Goal: Task Accomplishment & Management: Manage account settings

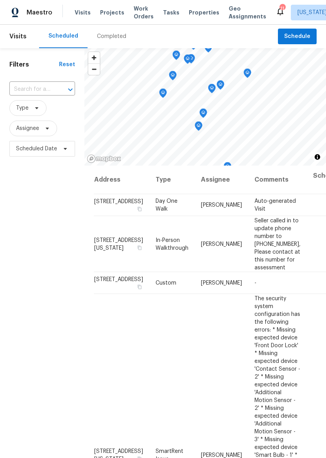
click at [193, 12] on span "Properties" at bounding box center [204, 13] width 31 height 8
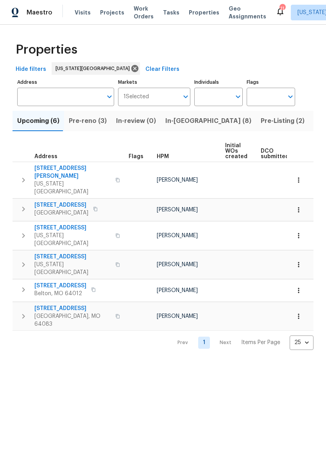
click at [91, 124] on span "Pre-reno (3)" at bounding box center [88, 120] width 38 height 11
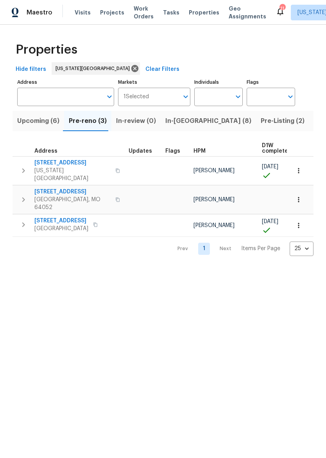
click at [22, 166] on icon "button" at bounding box center [23, 170] width 9 height 9
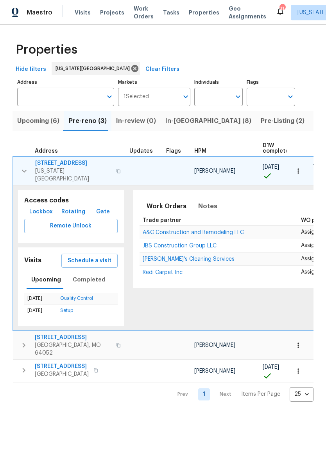
click at [116, 169] on icon "button" at bounding box center [118, 171] width 5 height 5
click at [114, 170] on button "button" at bounding box center [118, 171] width 9 height 19
click at [41, 207] on span "Lockbox" at bounding box center [40, 212] width 23 height 10
click at [272, 207] on div "Work Orders Notes Not seen today Mark Seen" at bounding box center [302, 205] width 324 height 19
click at [47, 162] on span "7518 NW 76th Pl" at bounding box center [73, 163] width 76 height 8
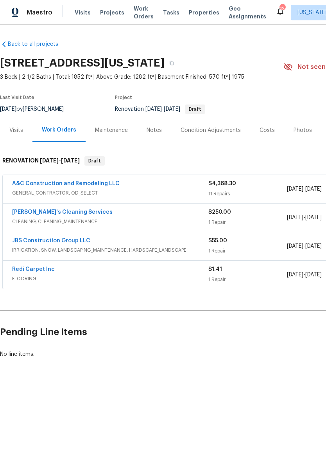
click at [176, 411] on html "Maestro Visits Projects Work Orders Tasks Properties Geo Assignments 12 Kansas …" at bounding box center [163, 205] width 326 height 411
click at [189, 2] on div "Maestro Visits Projects Work Orders Tasks Properties Geo Assignments 12 Kansas …" at bounding box center [163, 12] width 326 height 25
click at [194, 16] on span "Properties" at bounding box center [204, 13] width 31 height 8
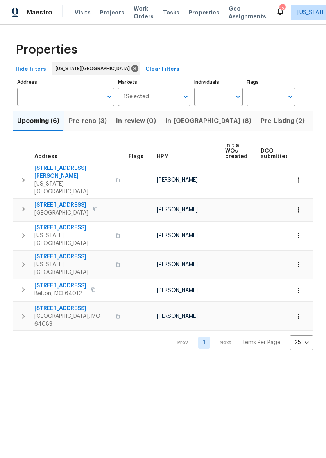
click at [79, 123] on span "Pre-reno (3)" at bounding box center [88, 120] width 38 height 11
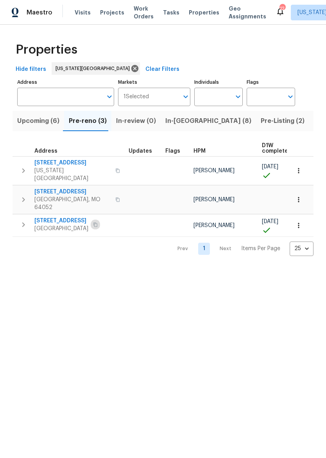
click at [98, 222] on icon "button" at bounding box center [95, 224] width 5 height 5
click at [23, 217] on button "button" at bounding box center [24, 225] width 16 height 16
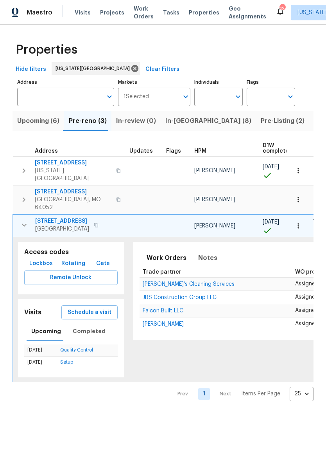
click at [46, 256] on button "Lockbox" at bounding box center [41, 263] width 30 height 14
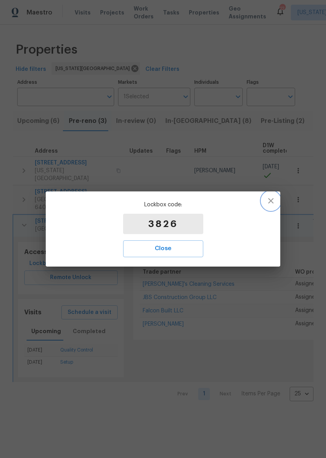
click at [273, 206] on button "button" at bounding box center [271, 200] width 19 height 19
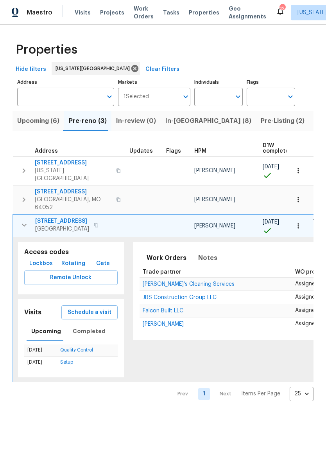
click at [264, 214] on td "08/29/25" at bounding box center [279, 225] width 39 height 23
click at [101, 219] on button "button" at bounding box center [96, 224] width 9 height 11
click at [66, 217] on span "1206 Sycamore St" at bounding box center [62, 221] width 54 height 8
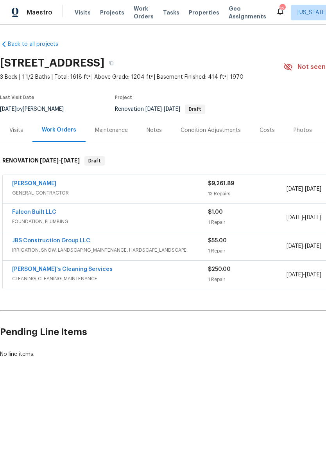
click at [203, 15] on span "Properties" at bounding box center [204, 13] width 31 height 8
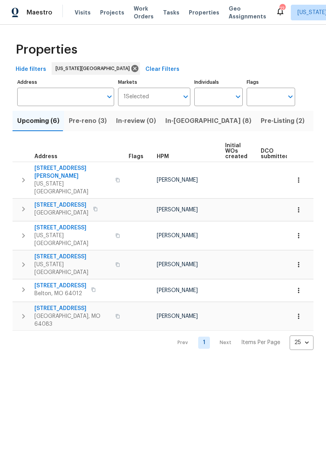
click at [94, 117] on span "Pre-reno (3)" at bounding box center [88, 120] width 38 height 11
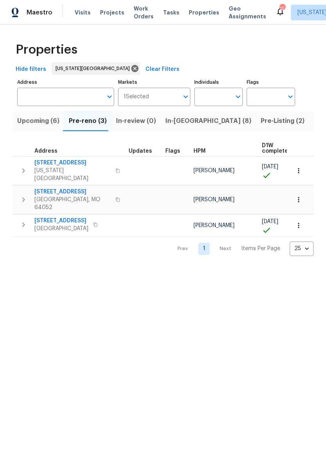
click at [115, 197] on icon "button" at bounding box center [117, 199] width 5 height 5
click at [27, 195] on icon "button" at bounding box center [23, 199] width 9 height 9
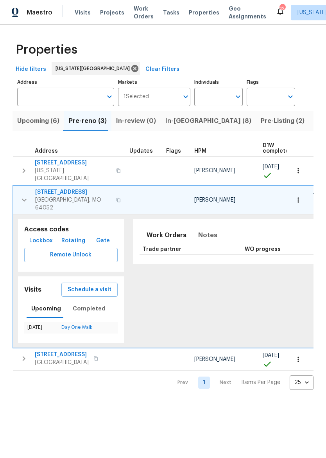
click at [32, 236] on span "Lockbox" at bounding box center [40, 241] width 23 height 10
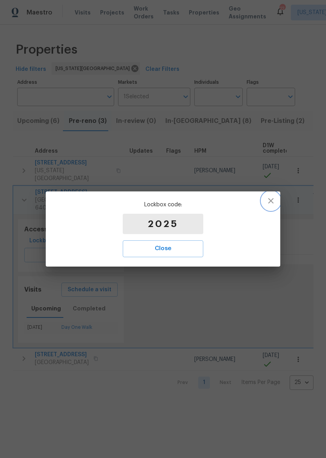
click at [274, 201] on icon "button" at bounding box center [270, 200] width 9 height 9
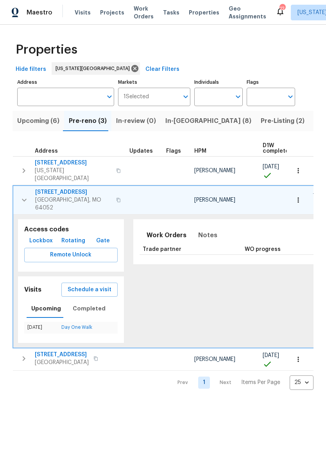
click at [73, 188] on span "12300 E 32nd St S" at bounding box center [73, 192] width 76 height 8
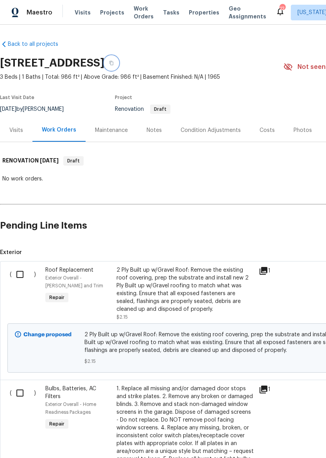
click at [114, 62] on icon "button" at bounding box center [111, 63] width 5 height 5
click at [197, 16] on span "Properties" at bounding box center [204, 13] width 31 height 8
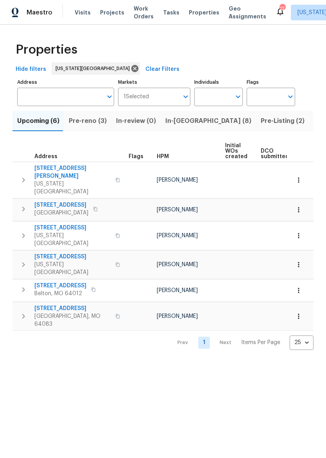
click at [182, 123] on span "In-[GEOGRAPHIC_DATA] (8)" at bounding box center [208, 120] width 86 height 11
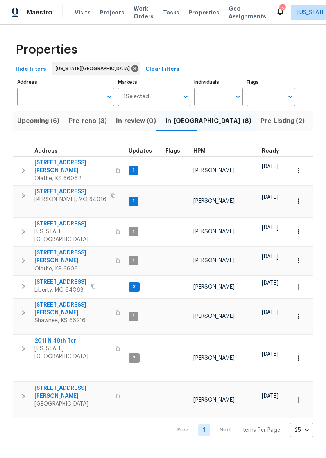
click at [51, 188] on span "8 Bart St" at bounding box center [70, 192] width 72 height 8
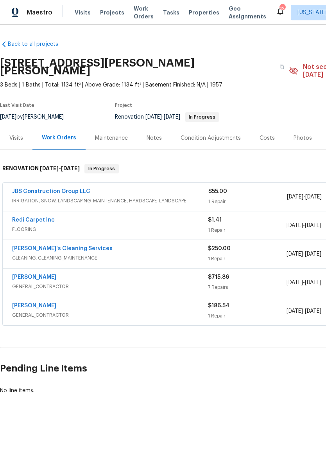
click at [24, 13] on div "Maestro" at bounding box center [26, 13] width 52 height 16
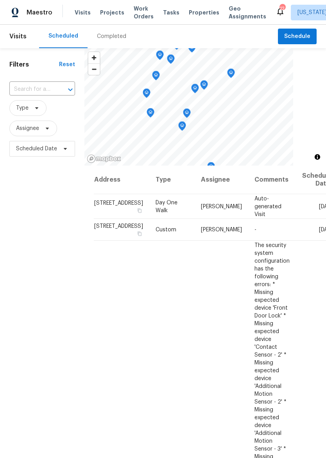
click at [200, 9] on span "Properties" at bounding box center [204, 13] width 31 height 8
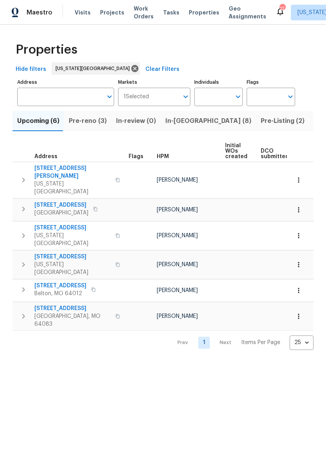
click at [187, 121] on span "In-[GEOGRAPHIC_DATA] (8)" at bounding box center [208, 120] width 86 height 11
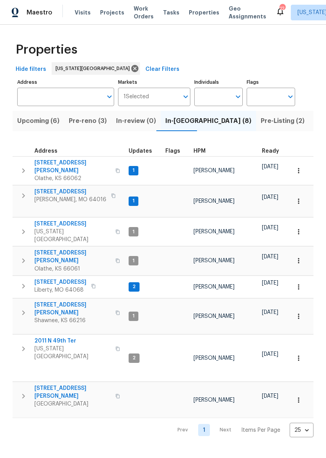
click at [57, 249] on span "[STREET_ADDRESS][PERSON_NAME]" at bounding box center [72, 257] width 76 height 16
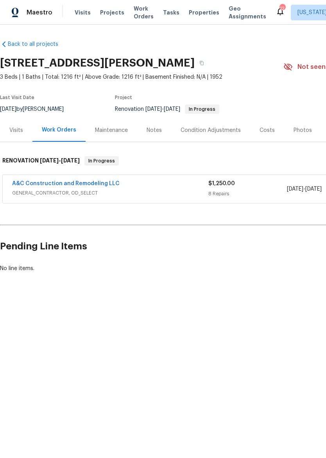
click at [179, 191] on span "GENERAL_CONTRACTOR, OD_SELECT" at bounding box center [110, 193] width 196 height 8
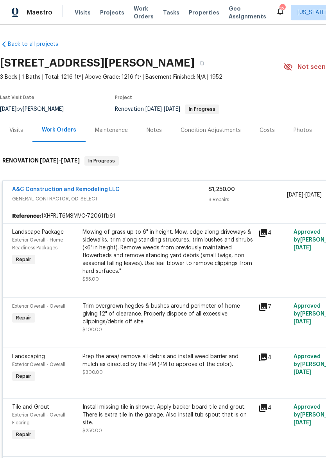
click at [300, 130] on div "Photos" at bounding box center [303, 130] width 18 height 8
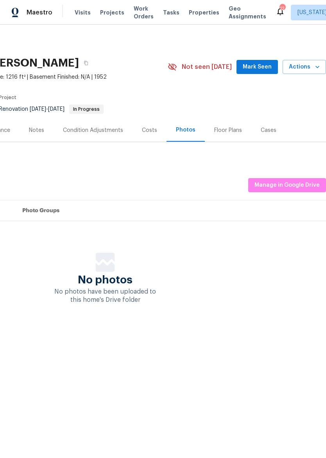
scroll to position [0, 116]
click at [267, 182] on span "Manage in Google Drive" at bounding box center [287, 185] width 65 height 10
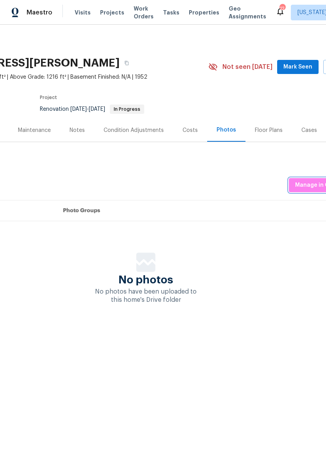
scroll to position [0, 69]
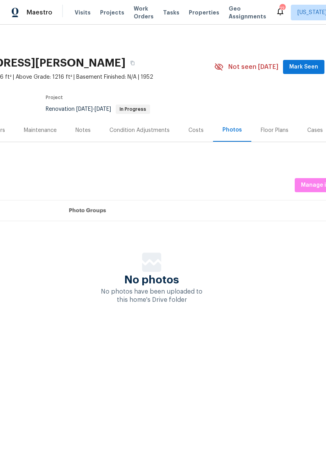
click at [33, 126] on div "Maintenance" at bounding box center [40, 129] width 52 height 23
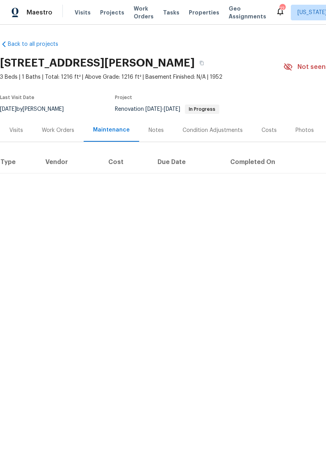
click at [54, 129] on div "Work Orders" at bounding box center [58, 130] width 32 height 8
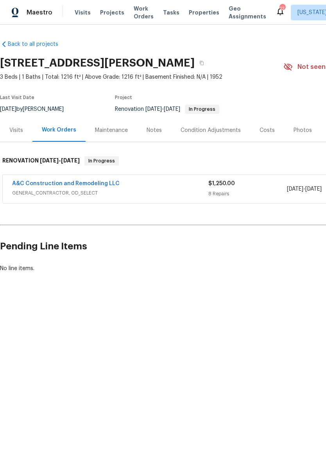
click at [204, 13] on span "Properties" at bounding box center [204, 13] width 31 height 8
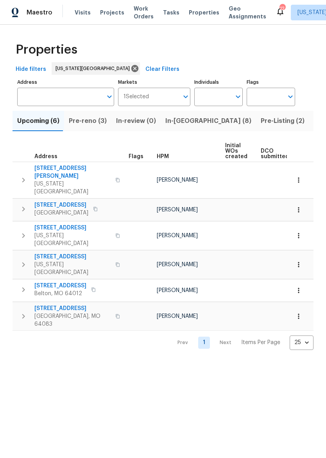
click at [186, 119] on span "In-reno (8)" at bounding box center [208, 120] width 86 height 11
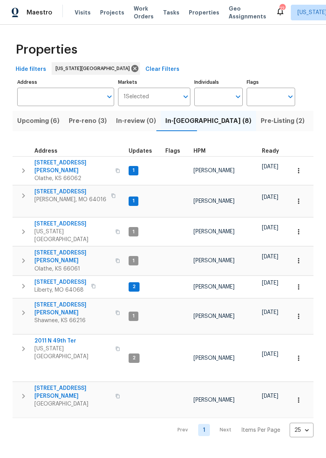
click at [53, 249] on span "612 N Logan St" at bounding box center [72, 257] width 76 height 16
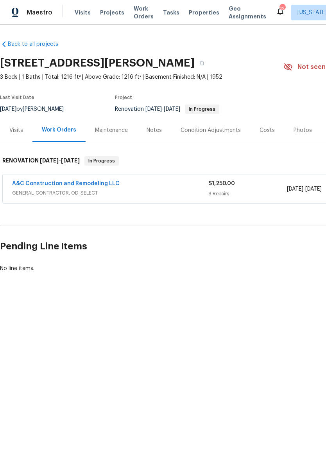
click at [16, 8] on img at bounding box center [15, 13] width 7 height 10
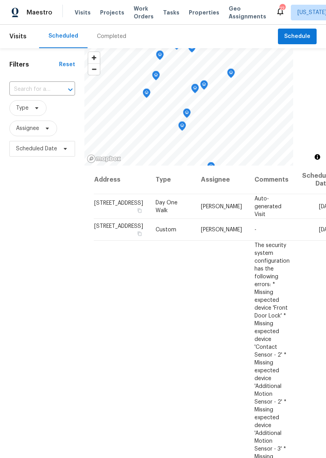
click at [195, 13] on span "Properties" at bounding box center [204, 13] width 31 height 8
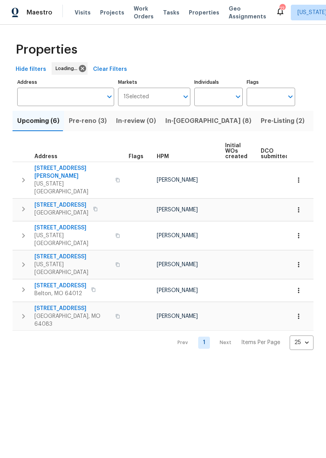
click at [177, 121] on span "In-[GEOGRAPHIC_DATA] (8)" at bounding box center [208, 120] width 86 height 11
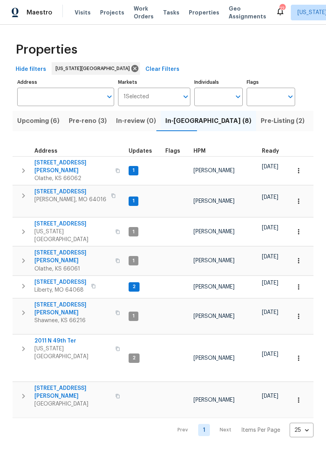
click at [63, 220] on span "[STREET_ADDRESS]" at bounding box center [72, 224] width 76 height 8
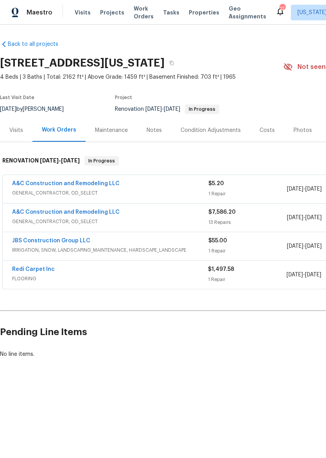
click at [195, 16] on span "Properties" at bounding box center [204, 13] width 31 height 8
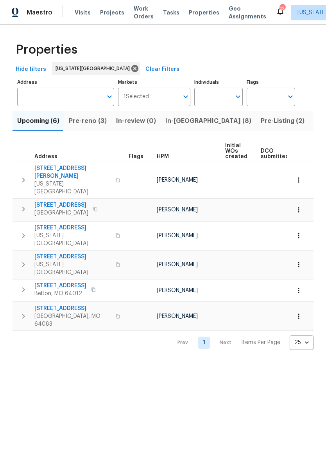
click at [187, 124] on span "In-[GEOGRAPHIC_DATA] (8)" at bounding box center [208, 120] width 86 height 11
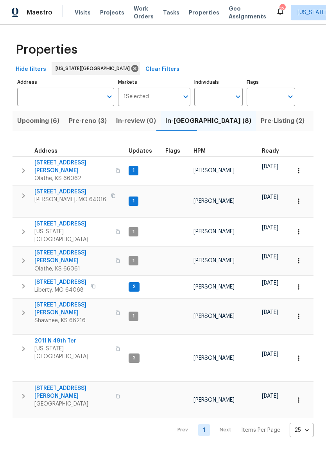
click at [62, 249] on span "[STREET_ADDRESS][PERSON_NAME]" at bounding box center [72, 257] width 76 height 16
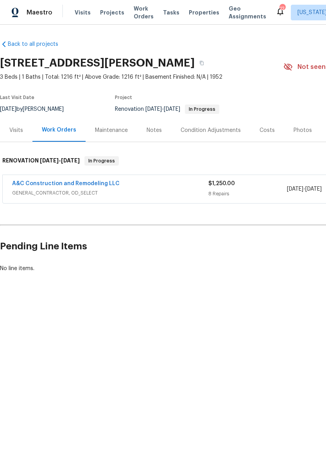
click at [113, 185] on link "A&C Construction and Remodeling LLC" at bounding box center [66, 183] width 108 height 5
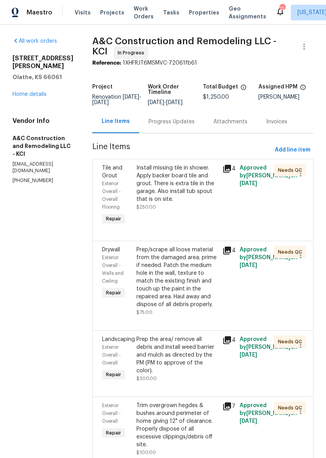
click at [195, 191] on div "Install missing tile in shower. Apply backer board tile and grout. There is ext…" at bounding box center [176, 183] width 81 height 39
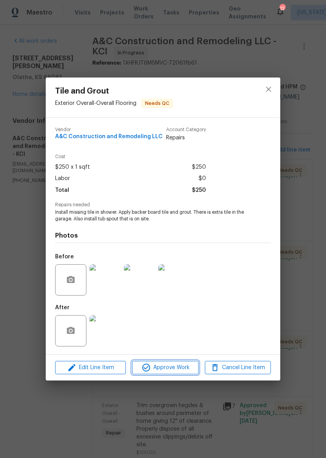
click at [168, 369] on span "Approve Work" at bounding box center [165, 368] width 61 height 10
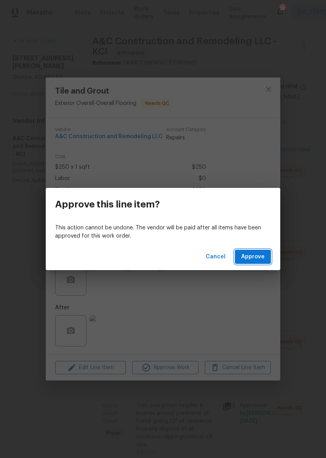
click at [253, 258] on span "Approve" at bounding box center [252, 257] width 23 height 10
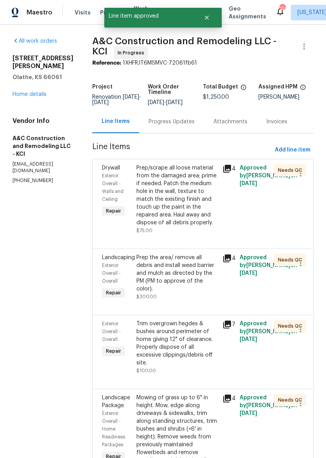
click at [190, 213] on div "Prep/scrape all loose material from the damaged area; prime if needed. Patch th…" at bounding box center [176, 195] width 81 height 63
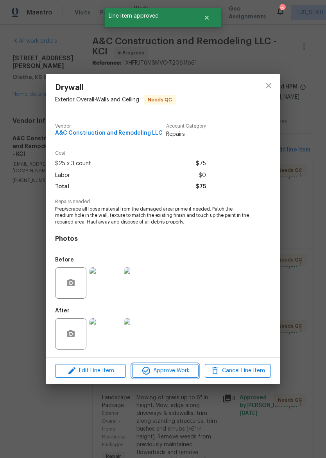
click at [170, 368] on span "Approve Work" at bounding box center [165, 371] width 61 height 10
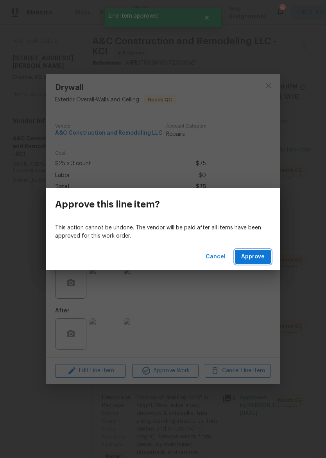
click at [257, 258] on span "Approve" at bounding box center [252, 257] width 23 height 10
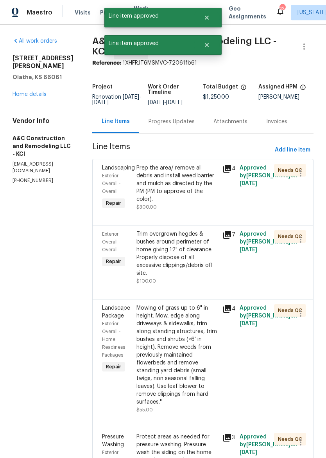
click at [184, 196] on div "Prep the area/ remove all debris and install weed barrier and mulch as directed…" at bounding box center [176, 183] width 81 height 39
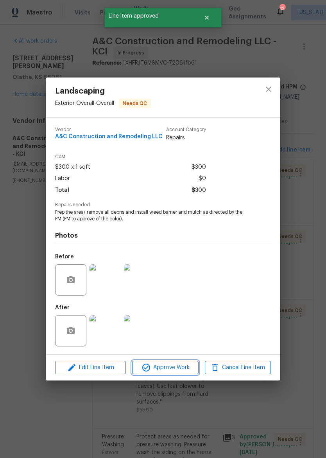
click at [172, 369] on span "Approve Work" at bounding box center [165, 368] width 61 height 10
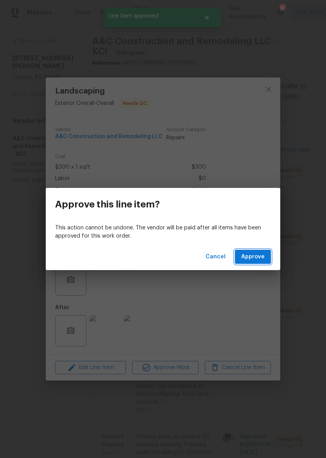
click at [254, 263] on button "Approve" at bounding box center [253, 256] width 36 height 14
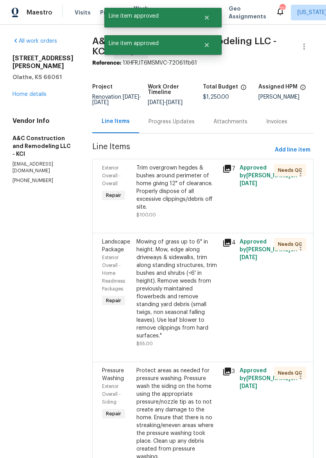
click at [186, 193] on div "Trim overgrown hegdes & bushes around perimeter of home giving 12" of clearance…" at bounding box center [176, 187] width 81 height 47
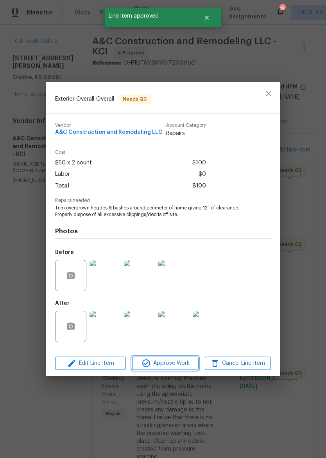
click at [177, 361] on span "Approve Work" at bounding box center [165, 363] width 61 height 10
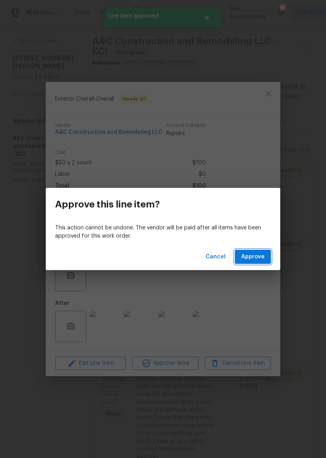
click at [255, 253] on span "Approve" at bounding box center [252, 257] width 23 height 10
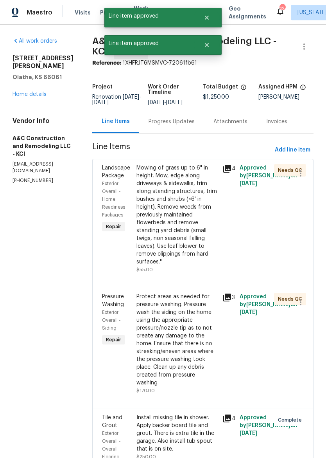
click at [190, 207] on div "Mowing of grass up to 6" in height. Mow, edge along driveways & sidewalks, trim…" at bounding box center [176, 215] width 81 height 102
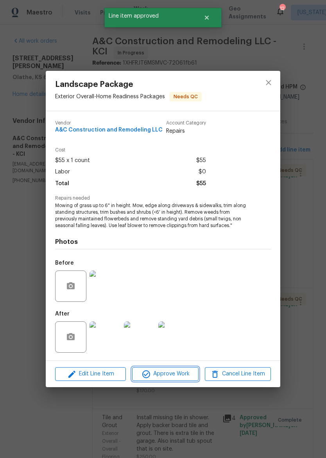
click at [183, 376] on span "Approve Work" at bounding box center [165, 374] width 61 height 10
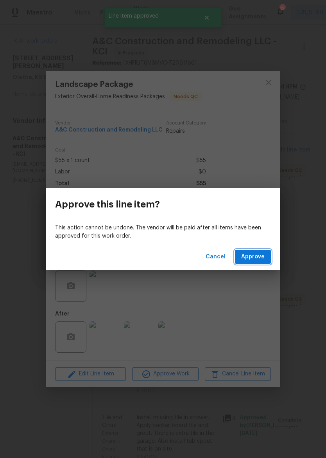
click at [257, 258] on span "Approve" at bounding box center [252, 257] width 23 height 10
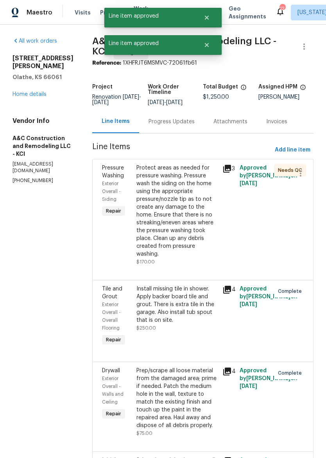
click at [195, 212] on div "Protect areas as needed for pressure washing. Pressure wash the siding on the h…" at bounding box center [176, 211] width 81 height 94
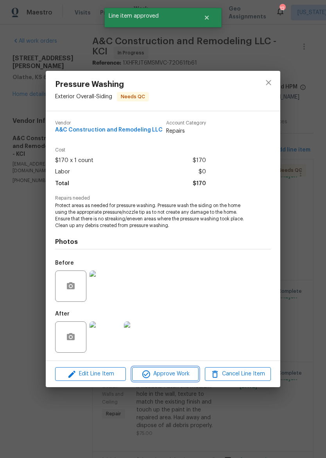
click at [181, 372] on span "Approve Work" at bounding box center [165, 374] width 61 height 10
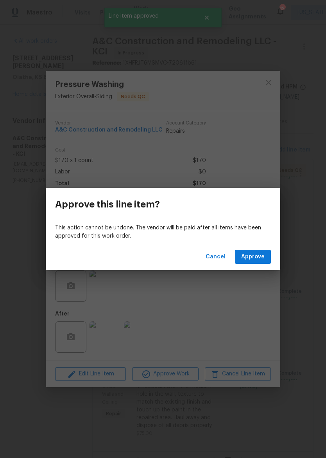
click at [260, 248] on div "Cancel Approve" at bounding box center [163, 256] width 235 height 27
click at [256, 261] on button "Approve" at bounding box center [253, 256] width 36 height 14
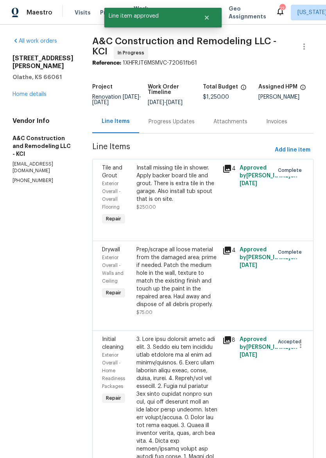
click at [195, 196] on div "Install missing tile in shower. Apply backer board tile and grout. There is ext…" at bounding box center [176, 183] width 81 height 39
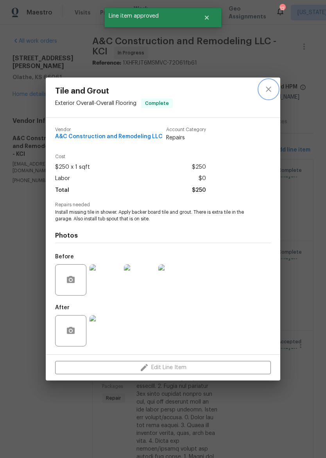
click at [267, 88] on icon "close" at bounding box center [268, 88] width 5 height 5
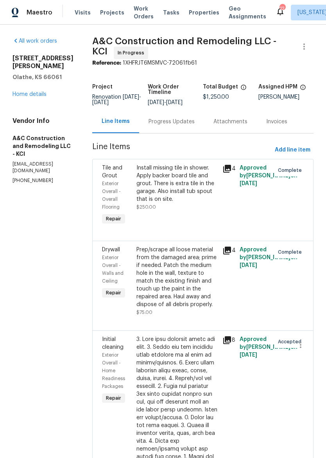
click at [37, 92] on link "Home details" at bounding box center [30, 94] width 34 height 5
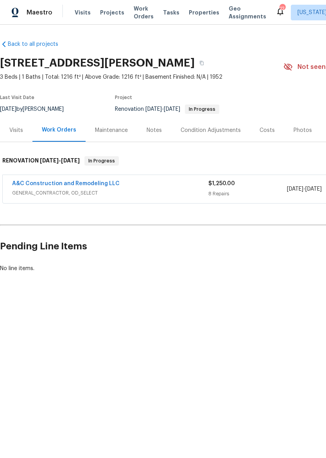
click at [111, 181] on link "A&C Construction and Remodeling LLC" at bounding box center [66, 183] width 108 height 5
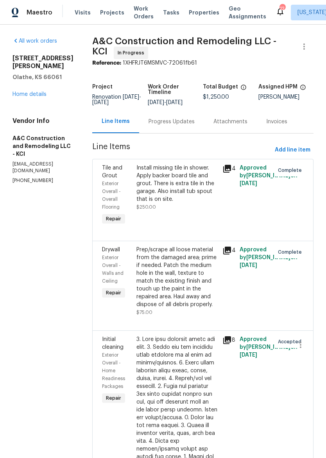
click at [17, 92] on link "Home details" at bounding box center [30, 94] width 34 height 5
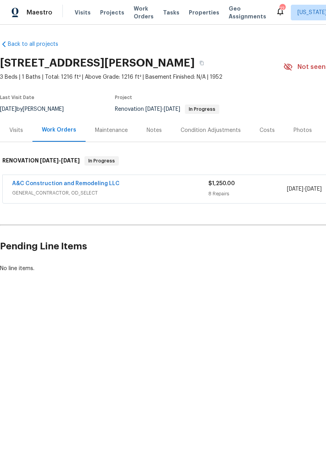
click at [31, 15] on span "Maestro" at bounding box center [40, 13] width 26 height 8
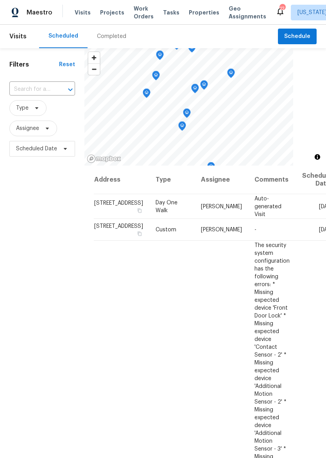
click at [196, 4] on div "Maestro Visits Projects Work Orders Tasks Properties Geo Assignments 12 [US_STA…" at bounding box center [163, 12] width 326 height 25
click at [193, 13] on span "Properties" at bounding box center [204, 13] width 31 height 8
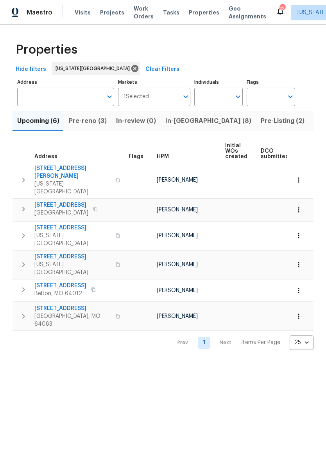
click at [184, 118] on span "In-[GEOGRAPHIC_DATA] (8)" at bounding box center [208, 120] width 86 height 11
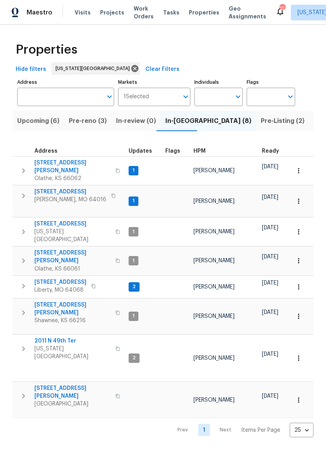
click at [68, 384] on span "[STREET_ADDRESS][PERSON_NAME]" at bounding box center [72, 392] width 76 height 16
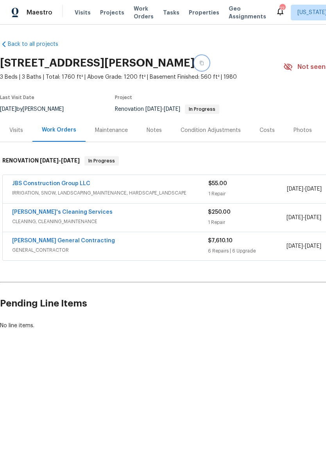
click at [204, 64] on icon "button" at bounding box center [201, 63] width 5 height 5
click at [191, 11] on span "Properties" at bounding box center [204, 13] width 31 height 8
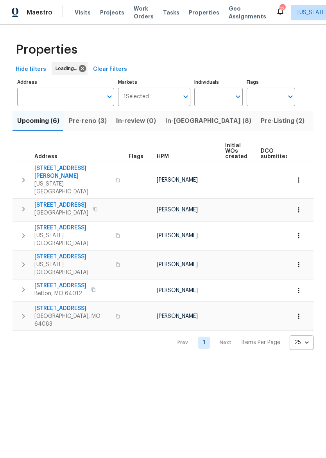
click at [190, 120] on span "In-[GEOGRAPHIC_DATA] (8)" at bounding box center [208, 120] width 86 height 11
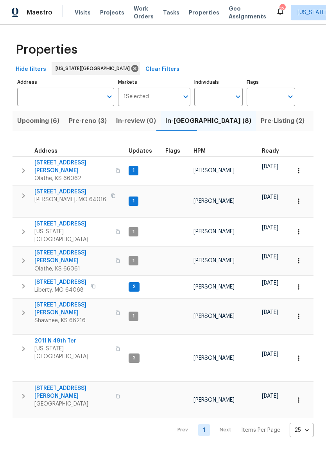
click at [20, 391] on icon "button" at bounding box center [23, 395] width 9 height 9
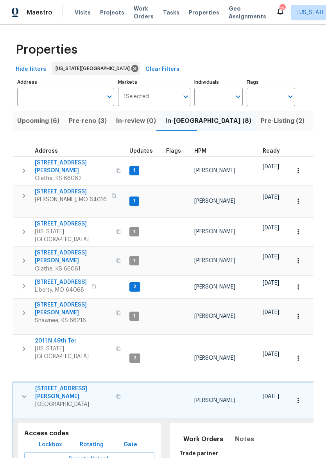
click at [55, 440] on span "Lockbox" at bounding box center [50, 445] width 23 height 10
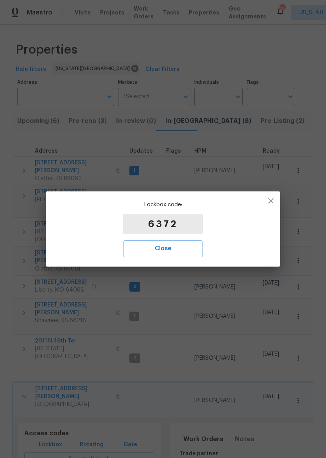
click at [269, 202] on icon "button" at bounding box center [270, 200] width 9 height 9
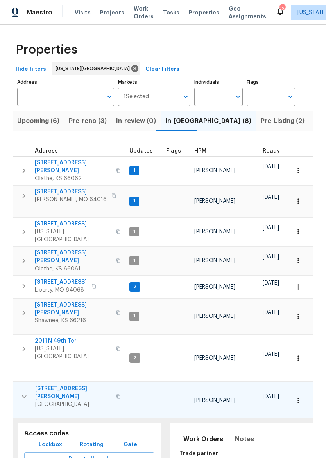
click at [69, 384] on span "[STREET_ADDRESS][PERSON_NAME]" at bounding box center [73, 392] width 76 height 16
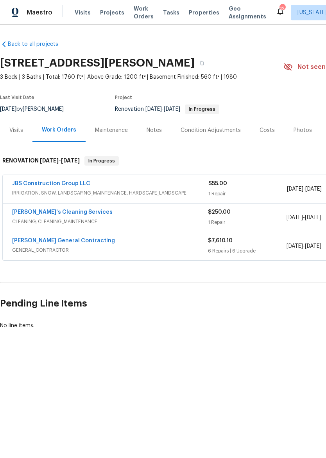
click at [197, 9] on span "Properties" at bounding box center [204, 13] width 31 height 8
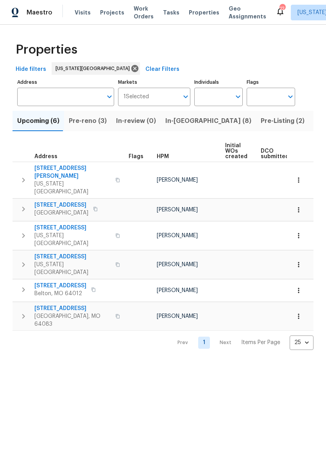
click at [184, 117] on span "In-[GEOGRAPHIC_DATA] (8)" at bounding box center [208, 120] width 86 height 11
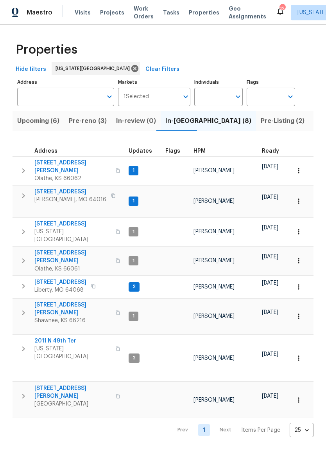
click at [59, 228] on span "[US_STATE][GEOGRAPHIC_DATA]" at bounding box center [72, 236] width 76 height 16
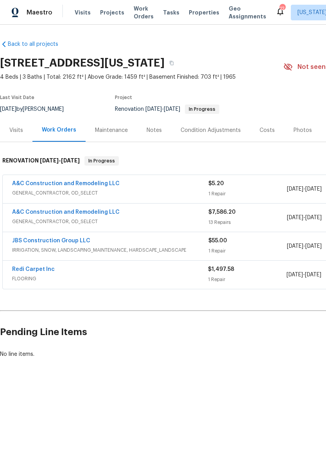
click at [174, 62] on icon "button" at bounding box center [172, 63] width 4 height 4
click at [200, 15] on span "Properties" at bounding box center [204, 13] width 31 height 8
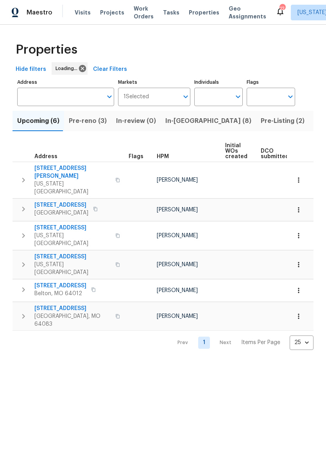
click at [180, 122] on span "In-[GEOGRAPHIC_DATA] (8)" at bounding box center [208, 120] width 86 height 11
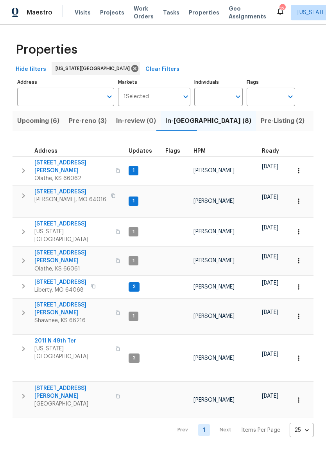
click at [22, 229] on icon "button" at bounding box center [23, 231] width 3 height 5
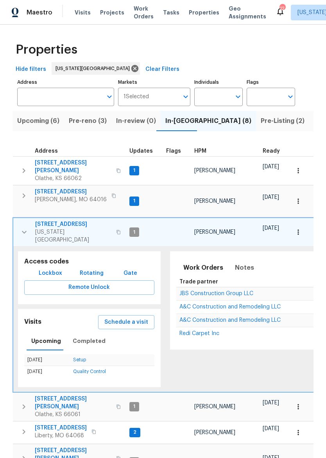
click at [49, 268] on span "Lockbox" at bounding box center [50, 273] width 23 height 10
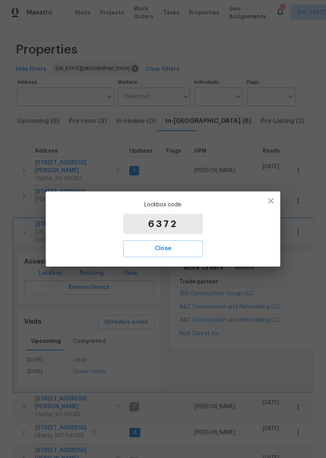
click at [173, 246] on span "Close" at bounding box center [163, 248] width 63 height 10
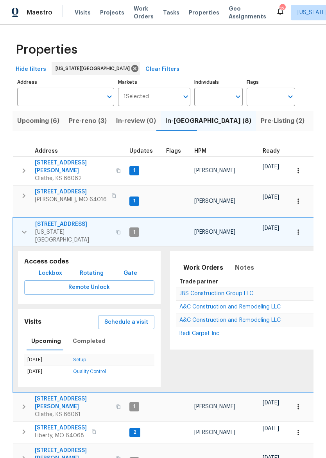
click at [52, 220] on span "[STREET_ADDRESS]" at bounding box center [73, 224] width 76 height 8
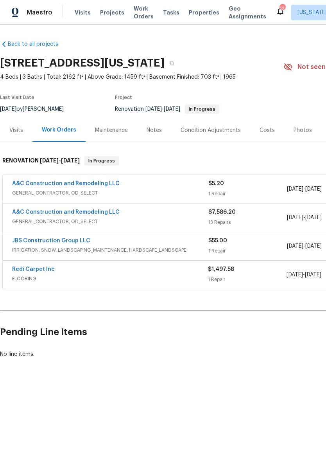
click at [201, 13] on span "Properties" at bounding box center [204, 13] width 31 height 8
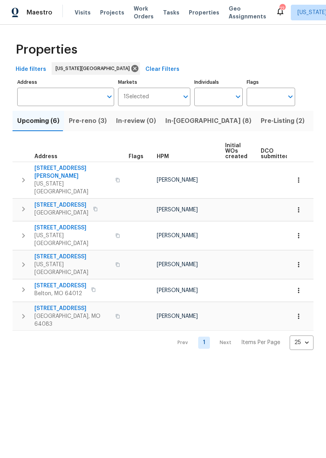
click at [82, 123] on span "Pre-reno (3)" at bounding box center [88, 120] width 38 height 11
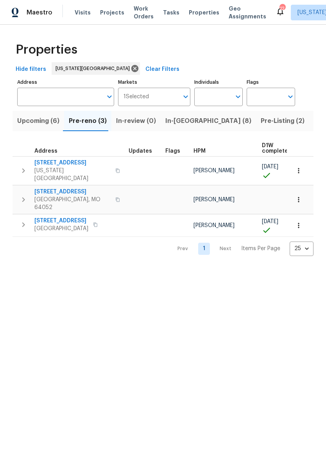
click at [176, 119] on span "In-reno (8)" at bounding box center [208, 120] width 86 height 11
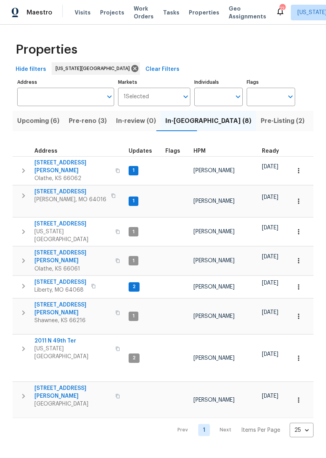
click at [314, 121] on span "Listed (29)" at bounding box center [331, 120] width 34 height 11
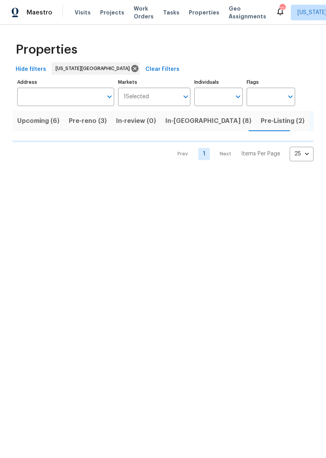
click at [77, 96] on input "Address" at bounding box center [59, 97] width 85 height 18
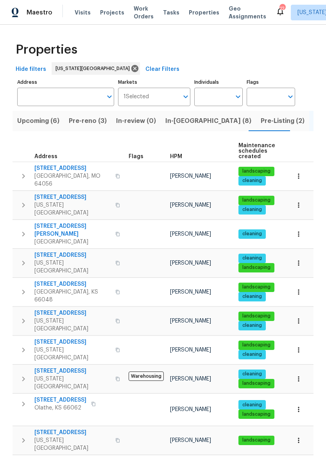
click at [32, 97] on input "Address" at bounding box center [59, 97] width 85 height 18
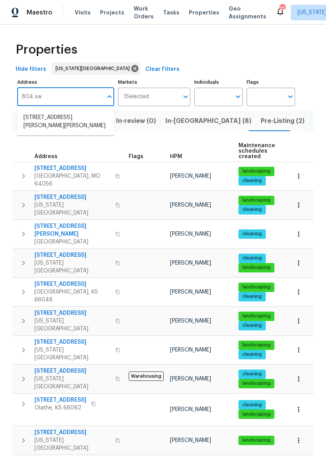
type input "804 sw"
click at [33, 124] on li "804 SW Murray Rd Lees Summit MO 64081" at bounding box center [65, 121] width 97 height 21
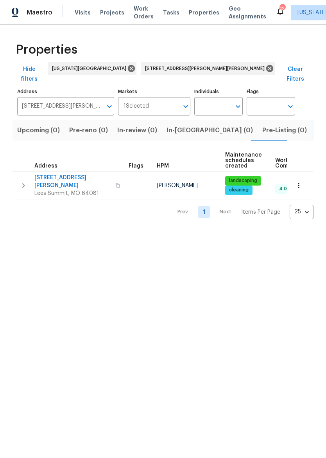
click at [55, 174] on span "804 SW Murray Rd" at bounding box center [72, 182] width 76 height 16
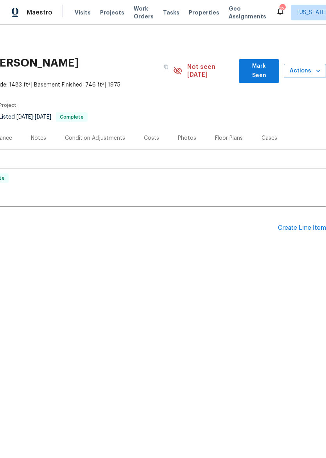
scroll to position [0, 116]
click at [310, 224] on div "Create Line Item" at bounding box center [302, 227] width 48 height 7
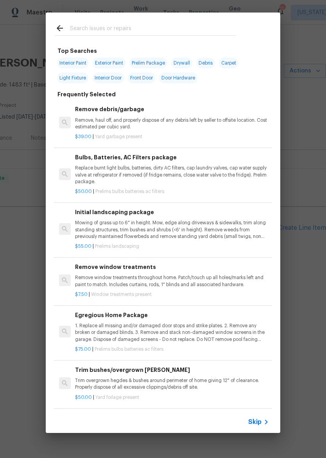
click at [71, 64] on span "Interior Paint" at bounding box center [73, 62] width 32 height 11
type input "Interior Paint"
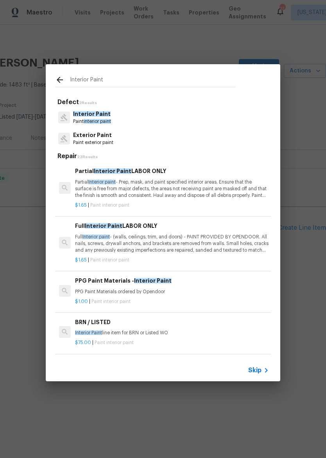
click at [203, 190] on p "Partial Interior paint - Prep, mask, and paint specified interior areas. Ensure…" at bounding box center [172, 189] width 194 height 20
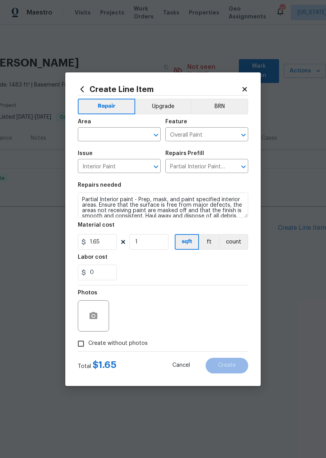
click at [116, 133] on input "text" at bounding box center [108, 135] width 61 height 12
click at [136, 152] on li "Bedroom" at bounding box center [119, 152] width 83 height 13
type input "Bedroom"
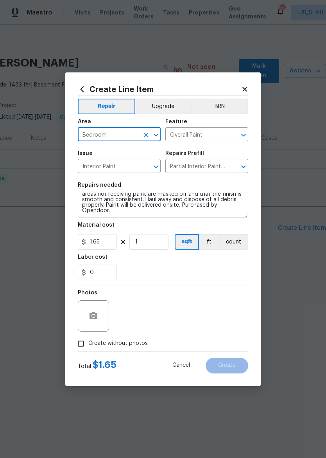
scroll to position [16, 0]
click at [208, 217] on textarea "Partial Interior paint - Prep, mask, and paint specified interior areas. Ensure…" at bounding box center [163, 204] width 170 height 25
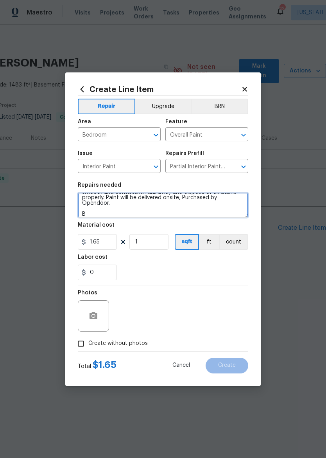
scroll to position [24, 0]
type textarea "Partial Interior paint - Prep, mask, and paint specified interior areas. Ensure…"
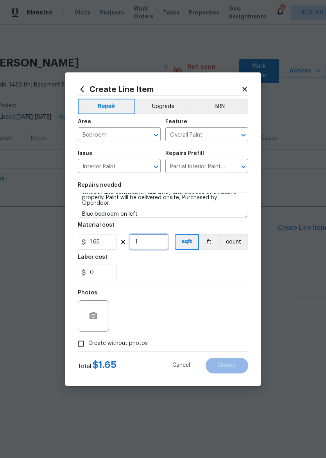
click at [153, 240] on input "1" at bounding box center [148, 242] width 39 height 16
type input "400"
click at [204, 284] on section "Repairs needed Partial Interior paint - Prep, mask, and paint specified interio…" at bounding box center [163, 231] width 170 height 107
click at [82, 345] on input "Create without photos" at bounding box center [81, 343] width 15 height 15
checkbox input "true"
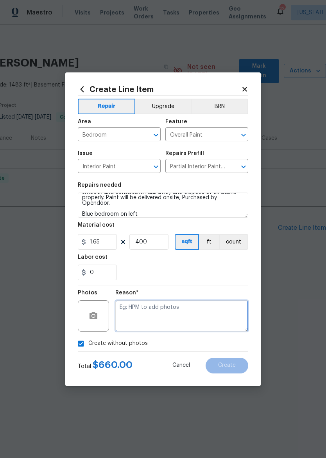
click at [215, 311] on textarea at bounding box center [181, 315] width 133 height 31
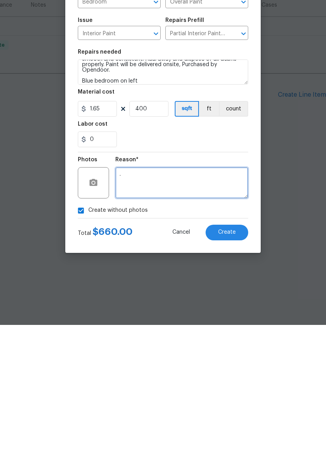
type textarea "."
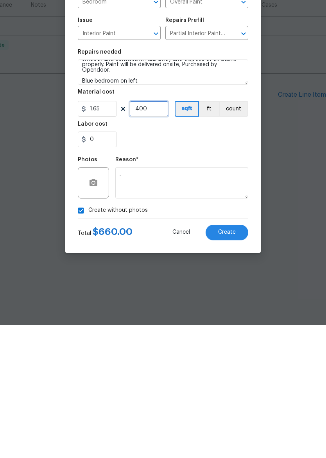
click at [159, 234] on input "400" at bounding box center [148, 242] width 39 height 16
click at [166, 234] on input "400" at bounding box center [148, 242] width 39 height 16
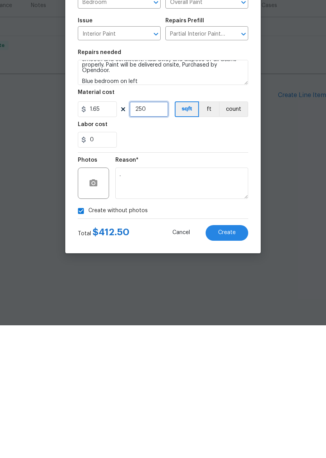
type input "250"
click at [218, 264] on div "0" at bounding box center [163, 272] width 170 height 16
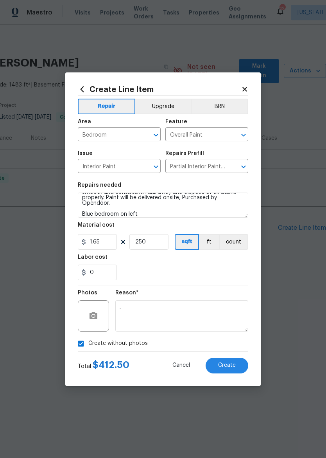
click at [228, 367] on span "Create" at bounding box center [227, 365] width 18 height 6
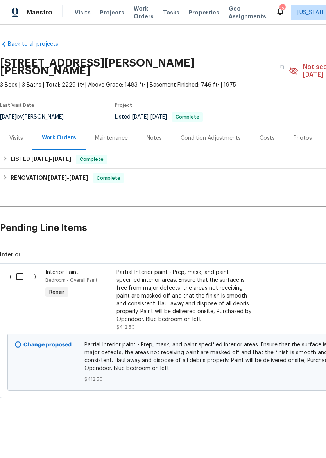
scroll to position [0, 0]
click at [199, 10] on span "Properties" at bounding box center [204, 13] width 31 height 8
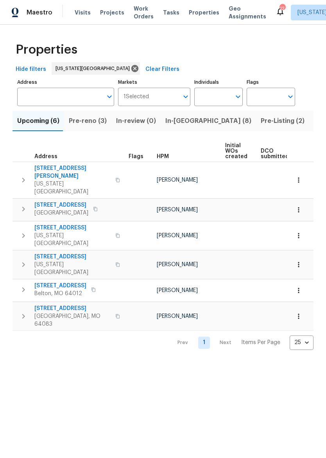
click at [182, 122] on span "In-[GEOGRAPHIC_DATA] (8)" at bounding box center [208, 120] width 86 height 11
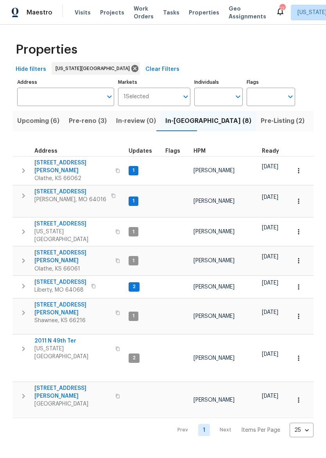
click at [47, 249] on span "[STREET_ADDRESS][PERSON_NAME]" at bounding box center [72, 257] width 76 height 16
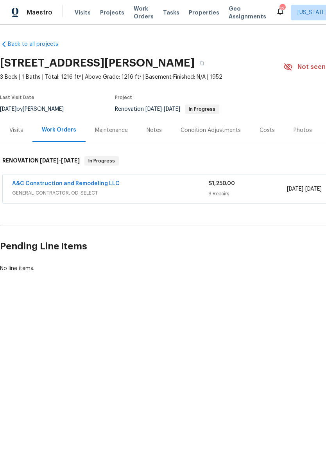
click at [58, 185] on link "A&C Construction and Remodeling LLC" at bounding box center [66, 183] width 108 height 5
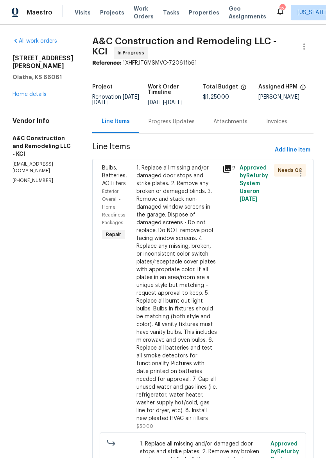
click at [183, 291] on div "1. Replace all missing and/or damaged door stops and strike plates. 2. Remove a…" at bounding box center [176, 293] width 81 height 258
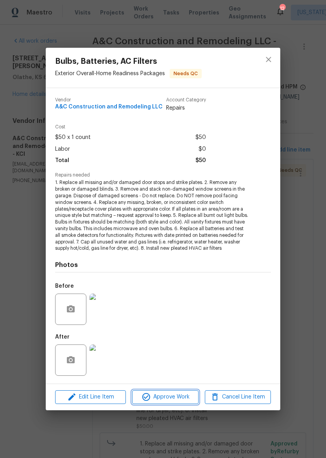
click at [180, 397] on span "Approve Work" at bounding box center [165, 397] width 61 height 10
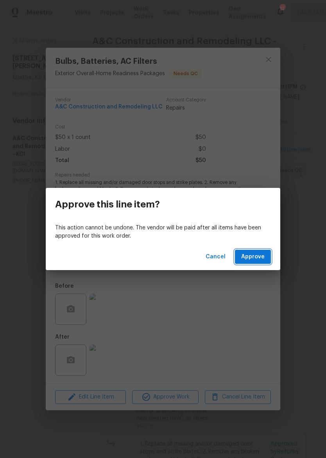
click at [253, 263] on button "Approve" at bounding box center [253, 256] width 36 height 14
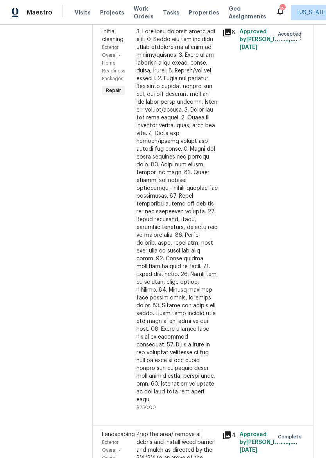
scroll to position [305, 0]
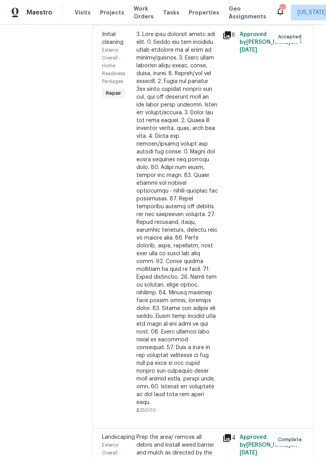
click at [235, 274] on div "8" at bounding box center [228, 222] width 17 height 388
click at [190, 273] on div at bounding box center [176, 218] width 81 height 375
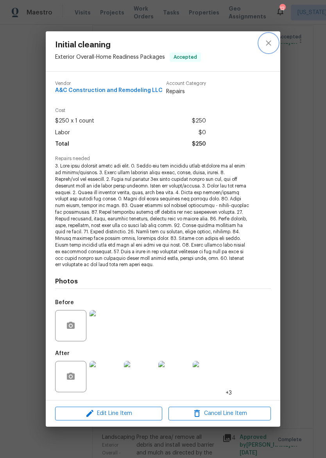
click at [271, 45] on icon "close" at bounding box center [268, 42] width 9 height 9
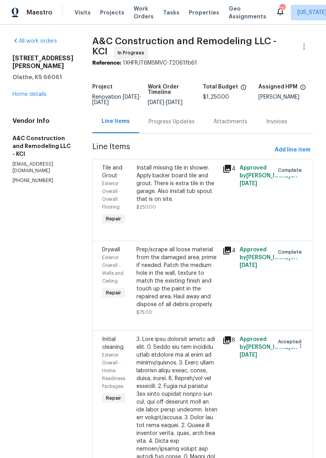
scroll to position [0, 0]
click at [20, 92] on link "Home details" at bounding box center [30, 94] width 34 height 5
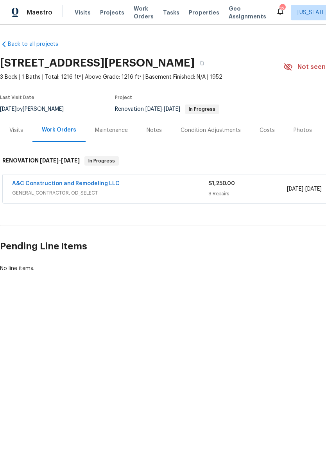
click at [108, 185] on link "A&C Construction and Remodeling LLC" at bounding box center [66, 183] width 108 height 5
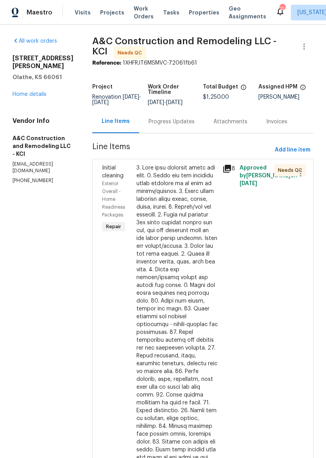
click at [196, 315] on div at bounding box center [176, 351] width 81 height 375
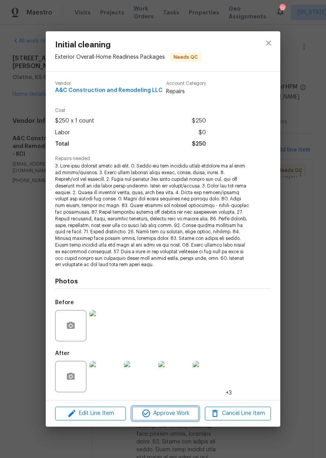
click at [176, 413] on span "Approve Work" at bounding box center [165, 413] width 61 height 10
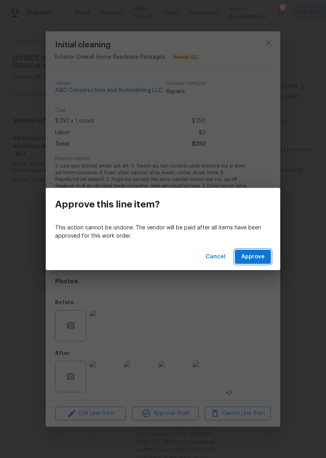
click at [253, 253] on span "Approve" at bounding box center [252, 257] width 23 height 10
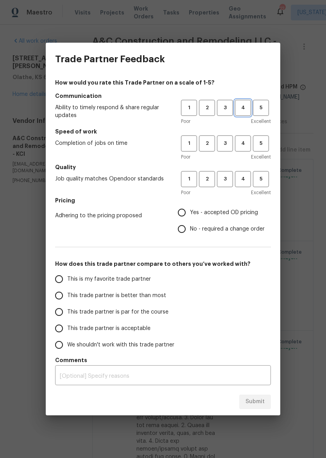
click at [237, 104] on span "4" at bounding box center [243, 107] width 14 height 9
click at [243, 142] on span "4" at bounding box center [243, 143] width 14 height 9
click at [246, 175] on span "4" at bounding box center [243, 178] width 14 height 9
click at [227, 214] on span "Yes - accepted OD pricing" at bounding box center [224, 212] width 68 height 8
click at [190, 214] on input "Yes - accepted OD pricing" at bounding box center [182, 212] width 16 height 16
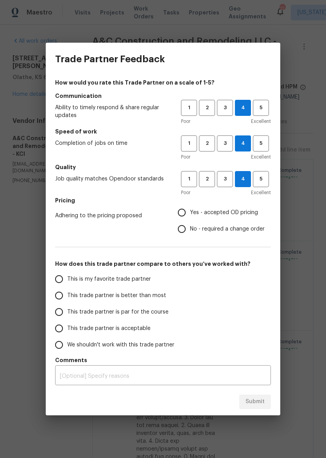
radio input "true"
click at [154, 298] on span "This trade partner is better than most" at bounding box center [116, 295] width 99 height 8
click at [67, 298] on input "This trade partner is better than most" at bounding box center [59, 295] width 16 height 16
click at [260, 402] on span "Submit" at bounding box center [255, 402] width 19 height 10
radio input "true"
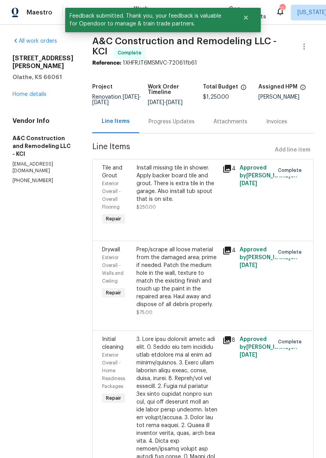
click at [21, 92] on link "Home details" at bounding box center [30, 94] width 34 height 5
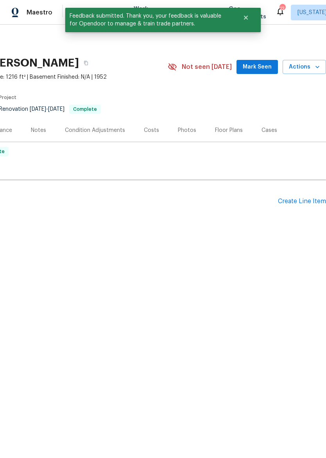
scroll to position [0, 116]
click at [182, 129] on div "Photos" at bounding box center [187, 130] width 18 height 8
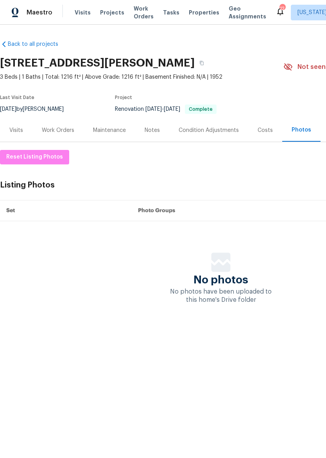
click at [18, 8] on img at bounding box center [15, 13] width 7 height 10
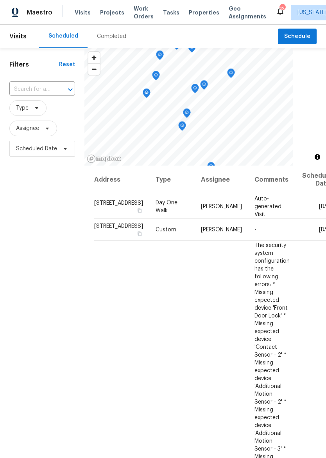
click at [189, 14] on span "Properties" at bounding box center [204, 13] width 31 height 8
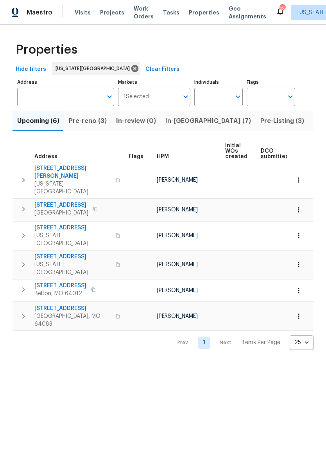
click at [188, 121] on span "In-reno (7)" at bounding box center [208, 120] width 86 height 11
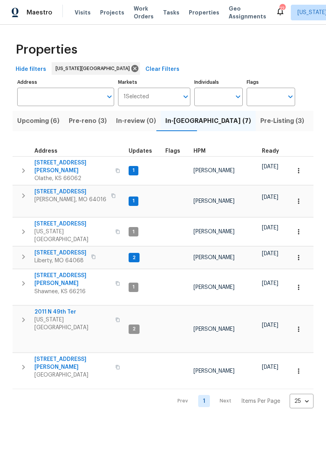
click at [20, 9] on div "Maestro" at bounding box center [26, 13] width 52 height 16
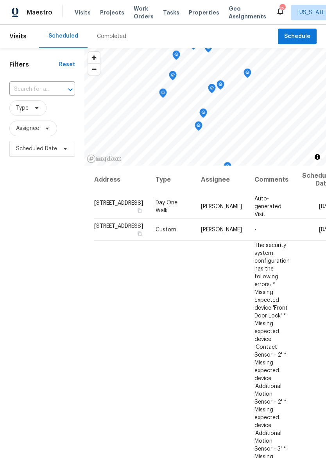
click at [195, 14] on span "Properties" at bounding box center [204, 13] width 31 height 8
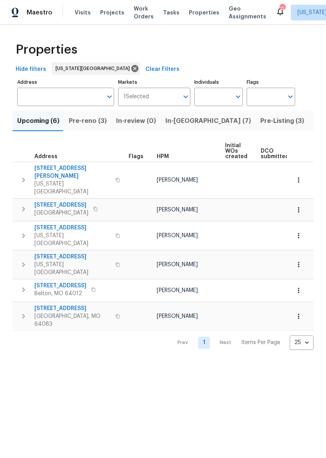
click at [18, 106] on input "Address" at bounding box center [59, 97] width 85 height 18
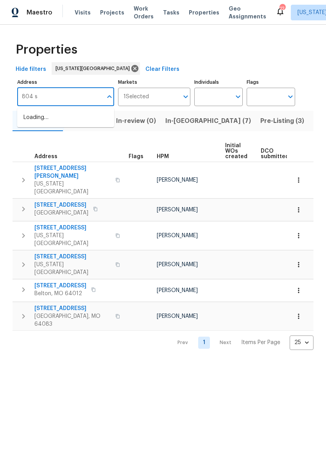
type input "804 sw"
click at [36, 122] on li "804 SW Murray Rd Lees Summit MO 64081" at bounding box center [65, 121] width 97 height 21
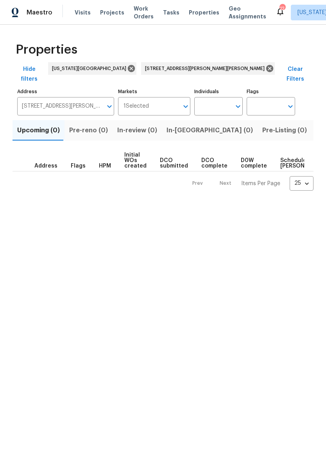
click at [316, 125] on span "Listed (1)" at bounding box center [330, 130] width 28 height 11
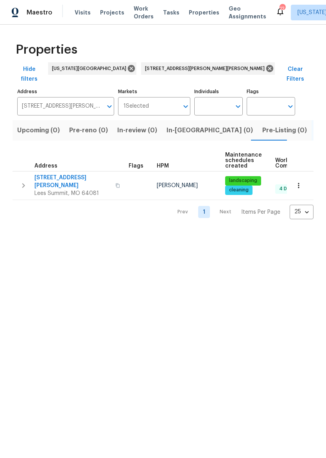
click at [53, 174] on span "804 SW Murray Rd" at bounding box center [72, 182] width 76 height 16
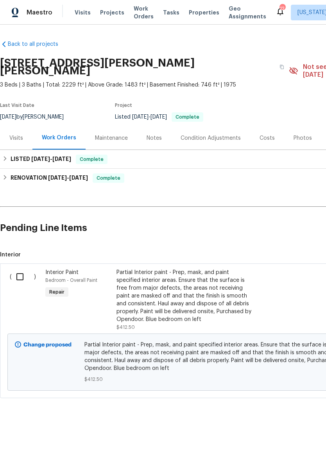
click at [205, 279] on div "Partial Interior paint - Prep, mask, and paint specified interior areas. Ensure…" at bounding box center [186, 295] width 138 height 55
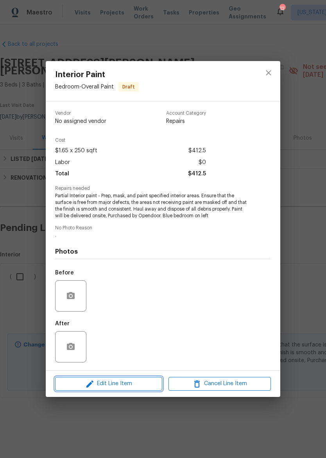
click at [142, 381] on span "Edit Line Item" at bounding box center [108, 384] width 102 height 10
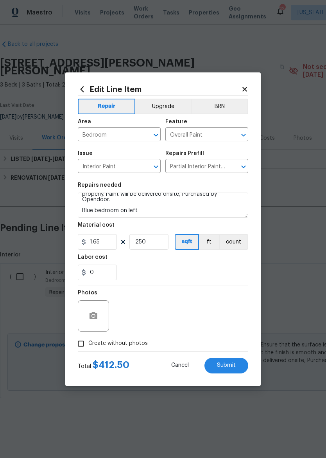
scroll to position [27, 0]
click at [172, 204] on textarea "Partial Interior paint - Prep, mask, and paint specified interior areas. Ensure…" at bounding box center [163, 204] width 170 height 25
click at [205, 214] on textarea "Partial Interior paint - Prep, mask, and paint specified interior areas. Ensure…" at bounding box center [163, 204] width 170 height 25
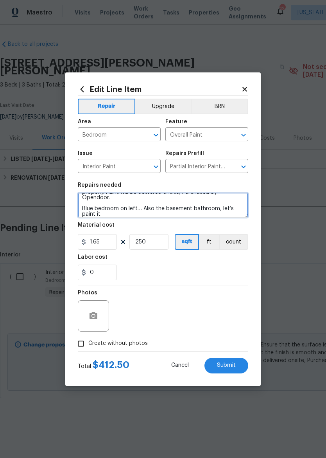
scroll to position [29, 0]
type textarea "Partial Interior paint - Prep, mask, and paint specified interior areas. Ensure…"
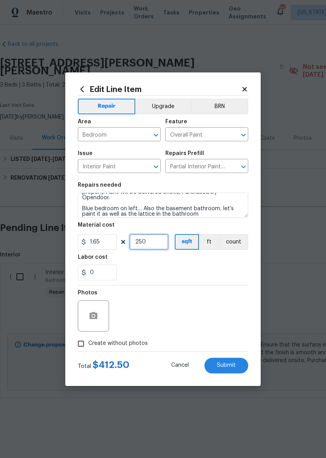
click at [162, 240] on input "250" at bounding box center [148, 242] width 39 height 16
type input "500"
click at [224, 270] on div "0" at bounding box center [163, 272] width 170 height 16
click at [79, 347] on input "Create without photos" at bounding box center [81, 343] width 15 height 15
checkbox input "true"
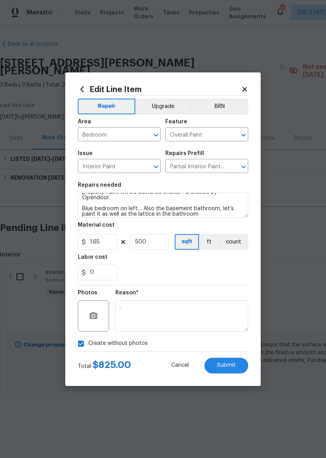
click at [234, 365] on span "Submit" at bounding box center [226, 365] width 19 height 6
type textarea "Partial Interior paint - Prep, mask, and paint specified interior areas. Ensure…"
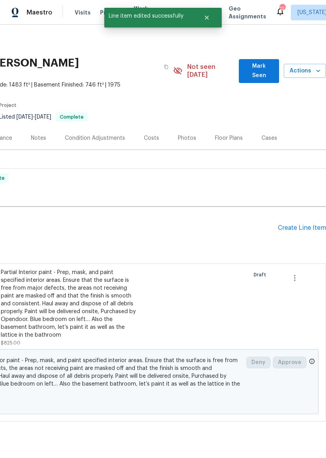
scroll to position [0, 116]
click at [306, 224] on div "Create Line Item" at bounding box center [302, 227] width 48 height 7
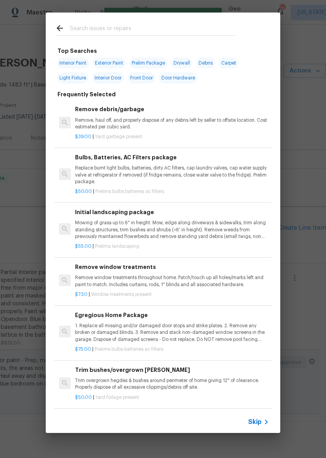
click at [117, 62] on span "Exterior Paint" at bounding box center [109, 62] width 33 height 11
type input "Exterior Paint"
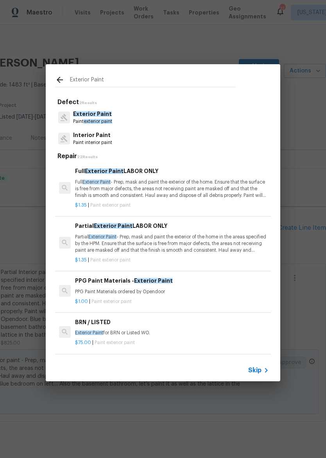
click at [227, 237] on p "Partial Exterior Paint - Prep, mask and paint the exterior of the home in the a…" at bounding box center [172, 243] width 194 height 20
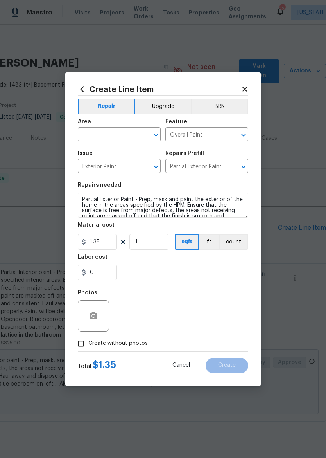
click at [90, 135] on input "text" at bounding box center [108, 135] width 61 height 12
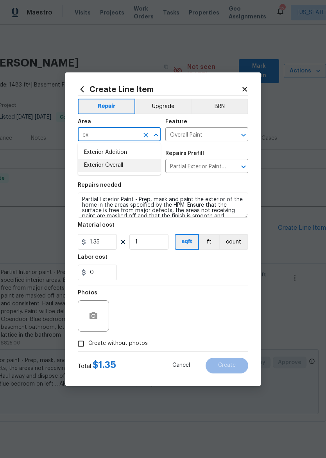
click at [97, 167] on li "Exterior Overall" at bounding box center [119, 165] width 83 height 13
type input "Exterior Overall"
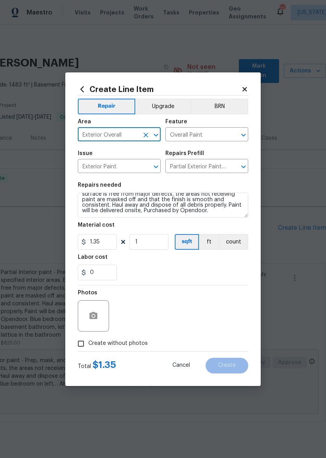
scroll to position [16, 0]
click at [219, 210] on textarea "Partial Exterior Paint - Prep, mask and paint the exterior of the home in the a…" at bounding box center [163, 204] width 170 height 25
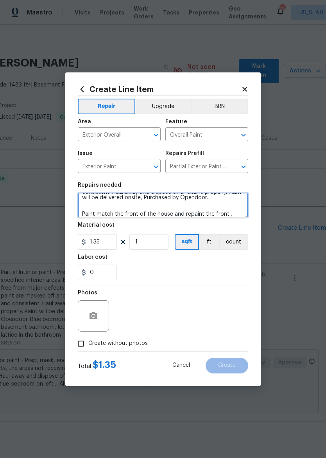
scroll to position [35, 0]
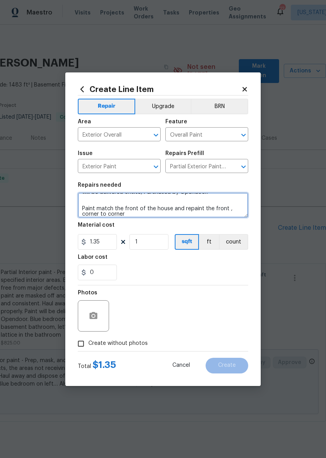
type textarea "Partial Exterior Paint - Prep, mask and paint the exterior of the home in the a…"
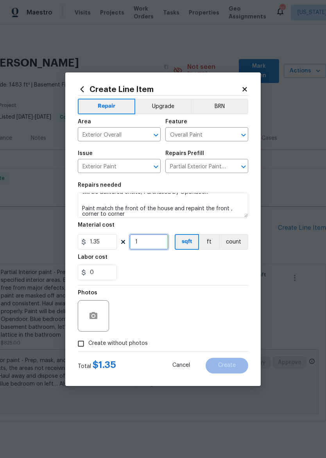
click at [156, 242] on input "1" at bounding box center [148, 242] width 39 height 16
type input "600"
click at [232, 262] on div "Labor cost" at bounding box center [163, 259] width 170 height 10
click at [81, 348] on input "Create without photos" at bounding box center [81, 343] width 15 height 15
checkbox input "true"
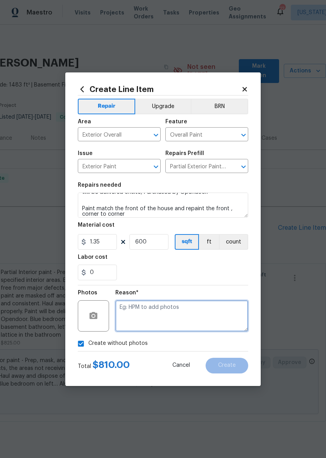
click at [221, 307] on textarea at bounding box center [181, 315] width 133 height 31
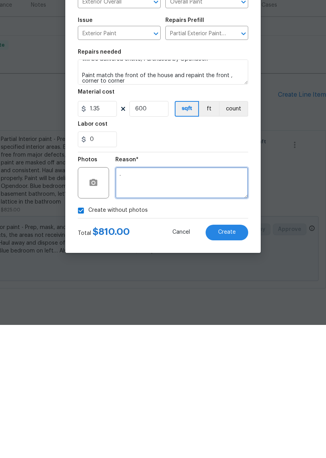
type textarea "."
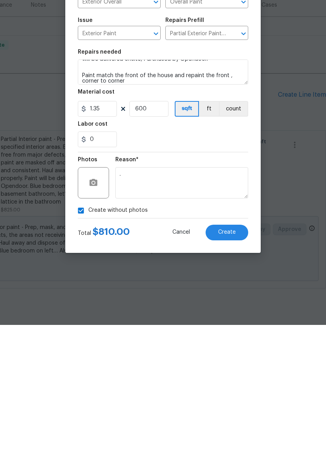
click at [239, 357] on button "Create" at bounding box center [227, 365] width 43 height 16
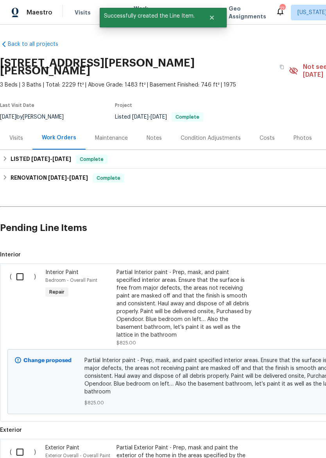
scroll to position [0, 0]
click at [20, 268] on input "checkbox" at bounding box center [23, 276] width 22 height 16
checkbox input "true"
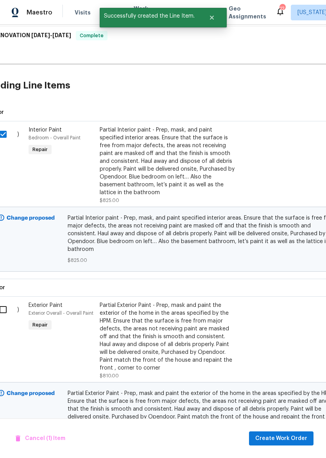
scroll to position [146, 10]
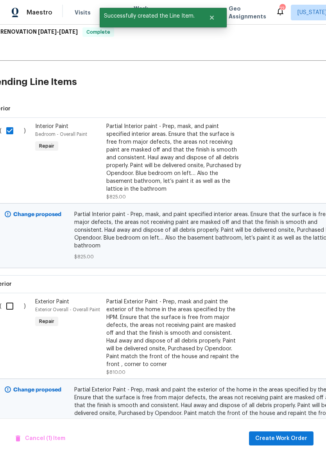
click at [10, 298] on input "checkbox" at bounding box center [13, 306] width 22 height 16
checkbox input "true"
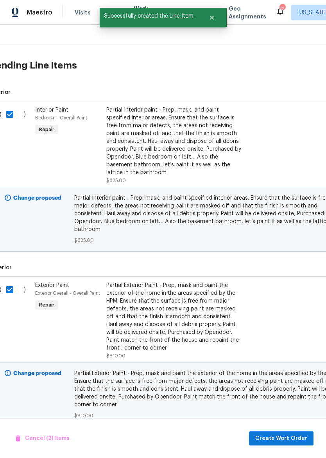
scroll to position [163, 10]
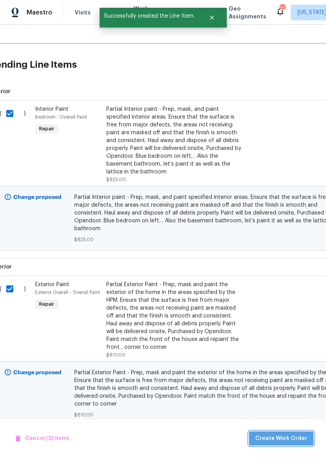
click at [289, 438] on span "Create Work Order" at bounding box center [281, 438] width 52 height 10
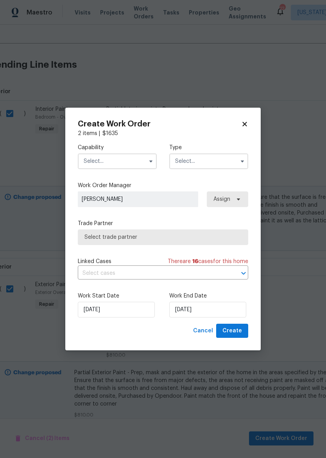
click at [130, 156] on input "text" at bounding box center [117, 161] width 79 height 16
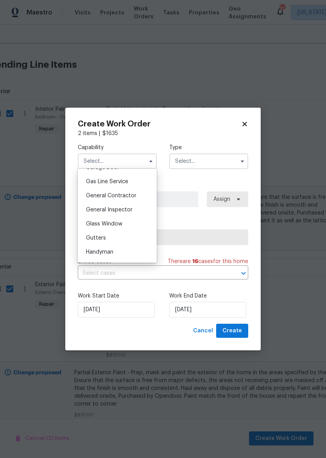
scroll to position [357, 0]
click at [135, 193] on span "General Contractor" at bounding box center [111, 194] width 50 height 5
type input "General Contractor"
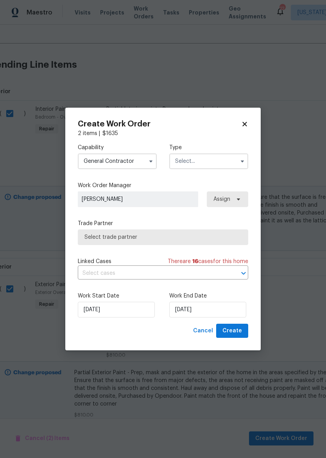
click at [225, 157] on input "text" at bounding box center [208, 161] width 79 height 16
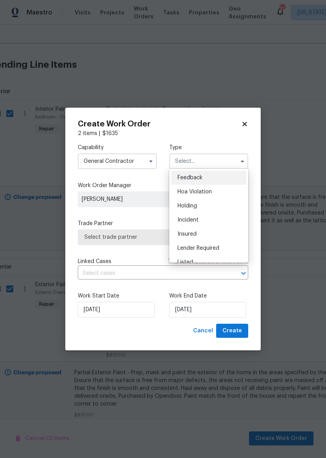
scroll to position [0, 0]
click at [223, 177] on div "Feedback" at bounding box center [208, 177] width 75 height 14
type input "Feedback"
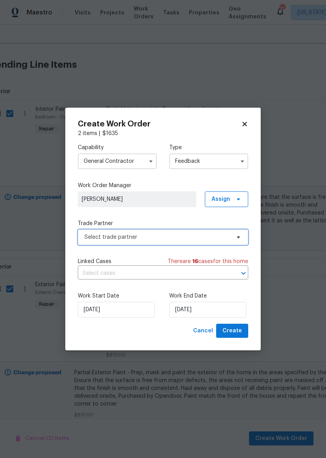
click at [198, 240] on span "Select trade partner" at bounding box center [157, 237] width 146 height 8
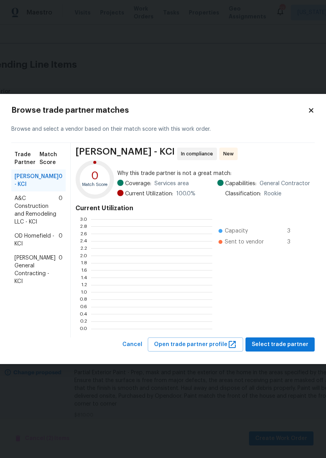
scroll to position [109, 121]
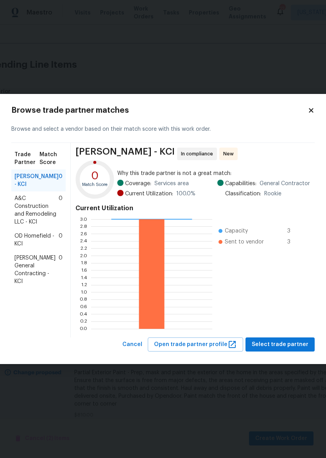
click at [31, 282] on span "Nicholson General Contracting - KCI" at bounding box center [36, 269] width 44 height 31
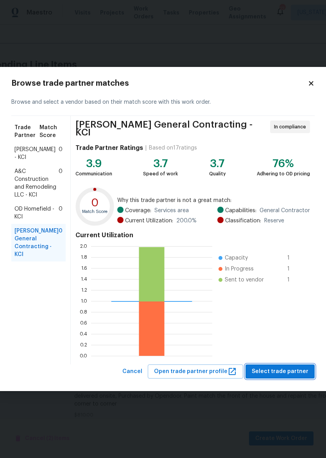
click at [292, 370] on span "Select trade partner" at bounding box center [280, 371] width 57 height 10
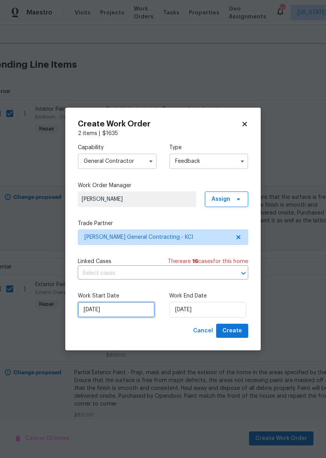
click at [111, 309] on input "8/29/2025" at bounding box center [116, 309] width 77 height 16
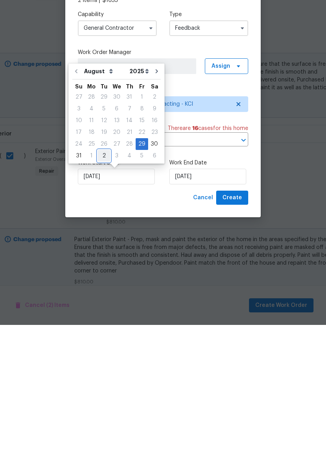
click at [102, 283] on div "2" at bounding box center [104, 288] width 13 height 11
type input "9/2/2025"
select select "8"
type input "9/2/2025"
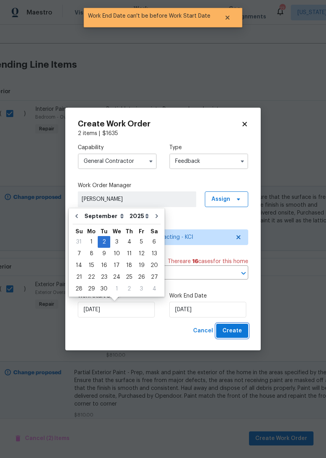
click at [242, 331] on span "Create" at bounding box center [233, 331] width 20 height 10
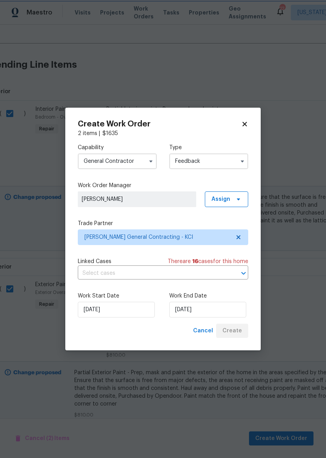
checkbox input "false"
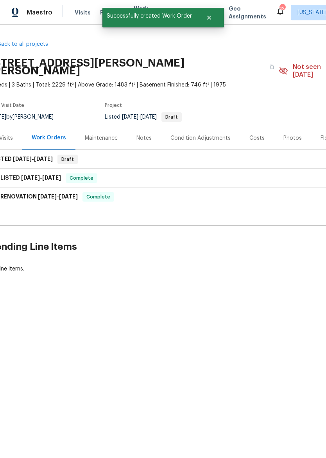
click at [2, 126] on div "Visits" at bounding box center [6, 137] width 32 height 23
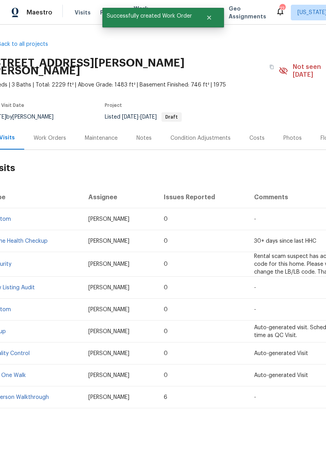
click at [48, 134] on div "Work Orders" at bounding box center [50, 138] width 32 height 8
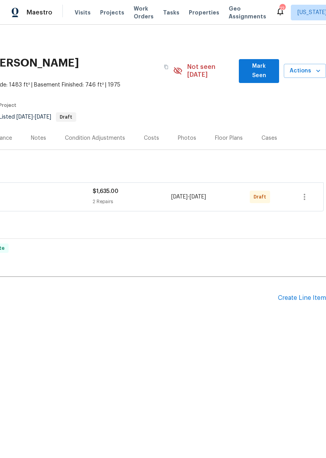
scroll to position [0, 116]
click at [309, 192] on icon "button" at bounding box center [304, 196] width 9 height 9
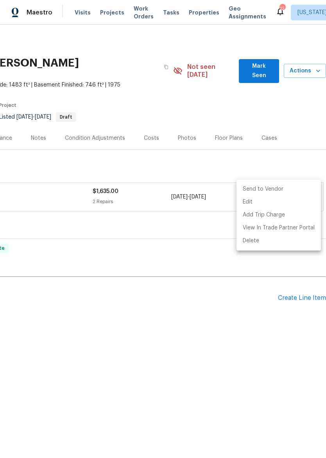
click at [291, 187] on li "Send to Vendor" at bounding box center [279, 189] width 84 height 13
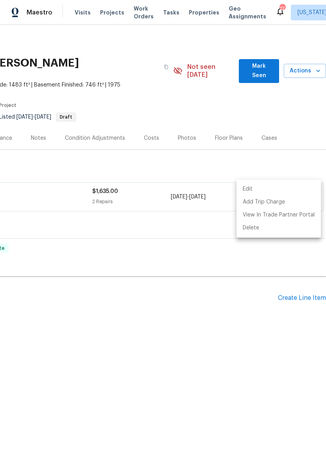
click at [301, 152] on div at bounding box center [163, 229] width 326 height 458
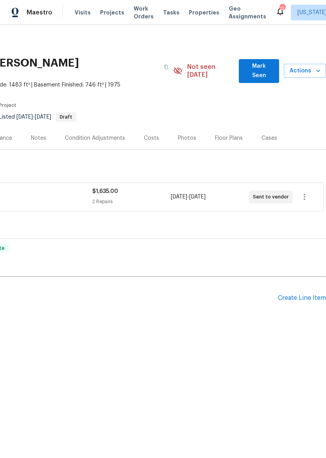
click at [18, 9] on img at bounding box center [15, 13] width 7 height 10
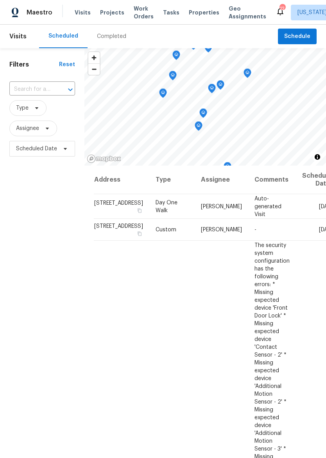
click at [193, 11] on span "Properties" at bounding box center [204, 13] width 31 height 8
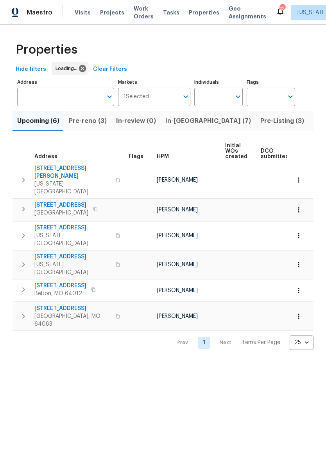
click at [181, 118] on span "In-[GEOGRAPHIC_DATA] (7)" at bounding box center [208, 120] width 86 height 11
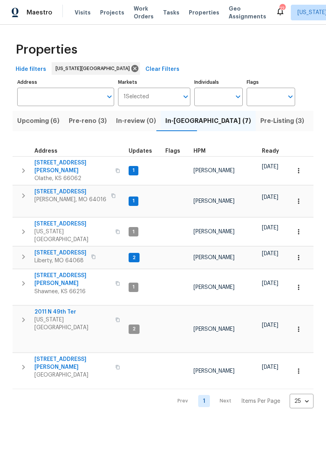
click at [256, 115] on button "Pre-Listing (3)" at bounding box center [282, 121] width 53 height 20
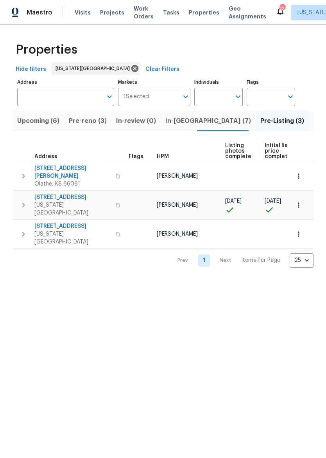
click at [15, 8] on img at bounding box center [15, 13] width 7 height 10
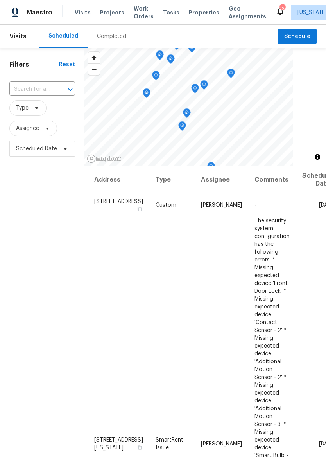
click at [198, 13] on span "Properties" at bounding box center [204, 13] width 31 height 8
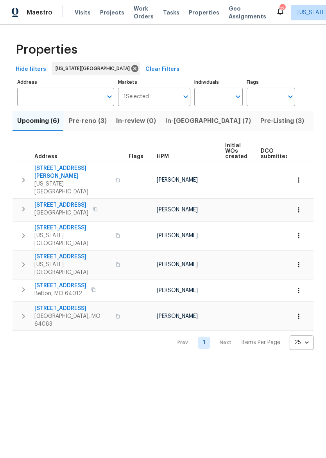
click at [103, 113] on button "Pre-reno (3)" at bounding box center [87, 121] width 47 height 20
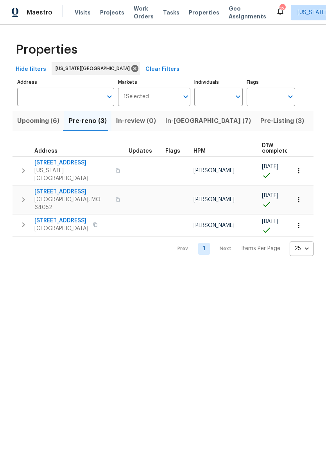
click at [21, 220] on icon "button" at bounding box center [23, 224] width 9 height 9
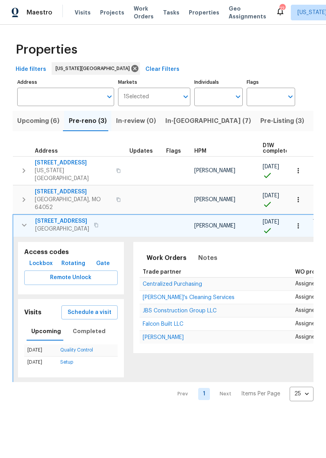
click at [31, 258] on span "Lockbox" at bounding box center [40, 263] width 23 height 10
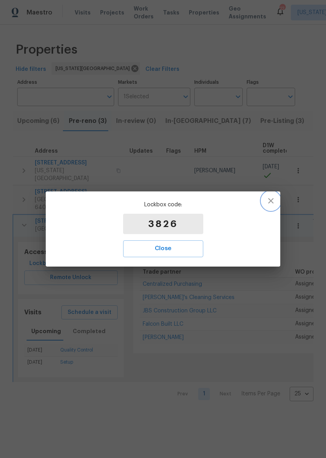
click at [268, 206] on button "button" at bounding box center [271, 200] width 19 height 19
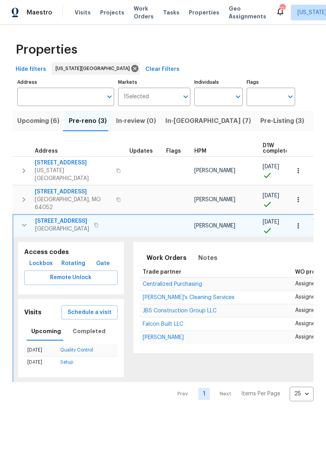
click at [185, 125] on span "In-reno (7)" at bounding box center [208, 120] width 86 height 11
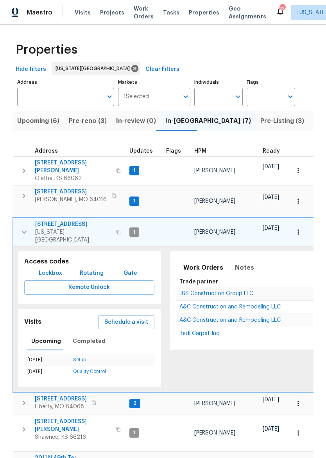
click at [21, 191] on icon "button" at bounding box center [23, 195] width 9 height 9
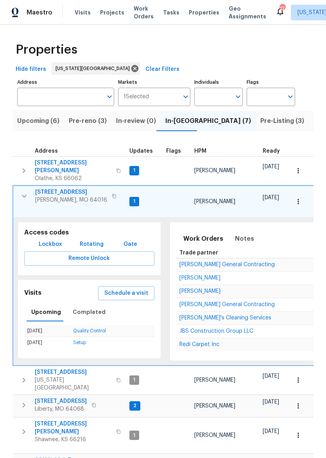
click at [52, 237] on button "Lockbox" at bounding box center [51, 244] width 30 height 14
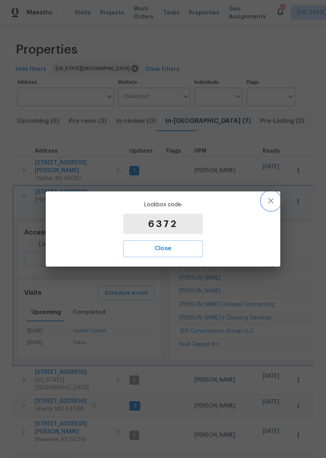
click at [280, 202] on button "button" at bounding box center [271, 200] width 19 height 19
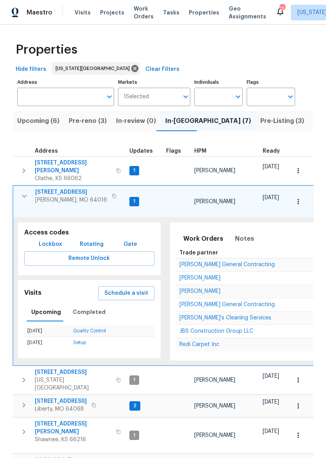
click at [52, 239] on span "Lockbox" at bounding box center [50, 244] width 23 height 10
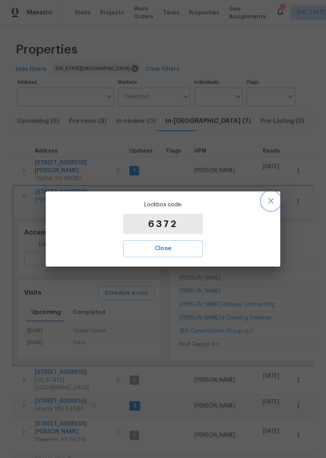
click at [271, 200] on icon "button" at bounding box center [270, 200] width 9 height 9
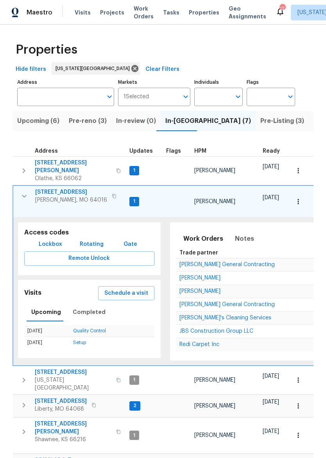
click at [40, 188] on span "8 Bart St" at bounding box center [71, 192] width 72 height 8
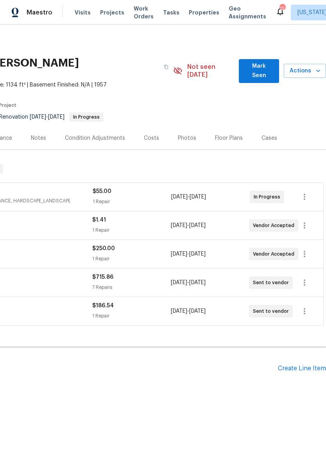
scroll to position [0, 116]
click at [303, 364] on div "Create Line Item" at bounding box center [302, 367] width 48 height 7
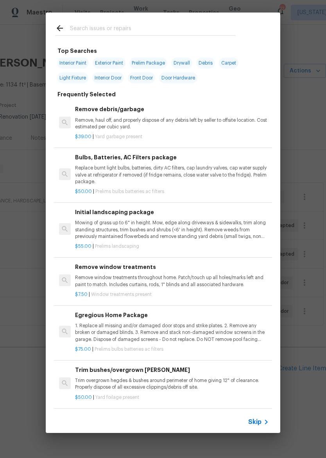
click at [198, 29] on input "text" at bounding box center [153, 29] width 166 height 12
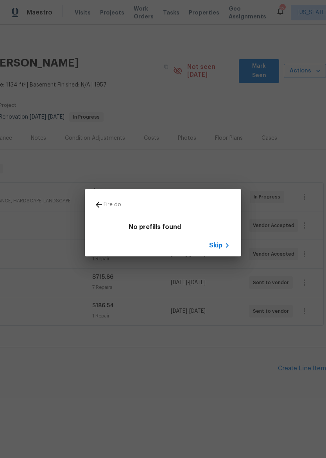
type input "Fire do"
click at [100, 203] on icon at bounding box center [98, 204] width 9 height 9
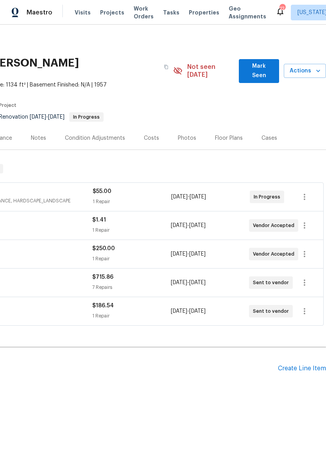
click at [316, 364] on div "Create Line Item" at bounding box center [302, 367] width 48 height 7
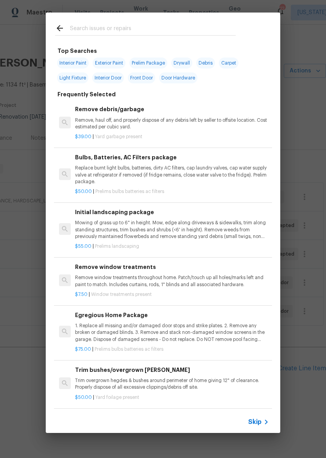
click at [203, 29] on input "text" at bounding box center [153, 29] width 166 height 12
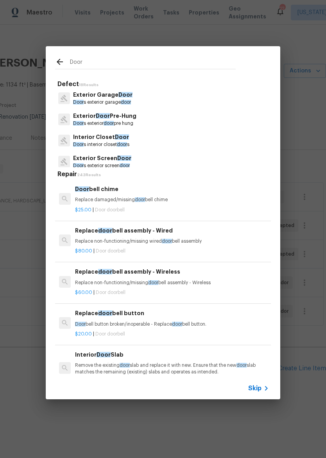
scroll to position [129, 0]
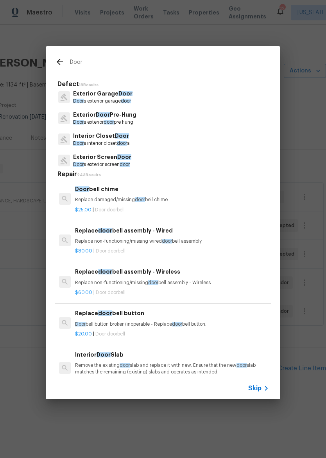
type input "Door"
click at [190, 122] on div "Exterior Door Pre-Hung Door s exterior door pre hung" at bounding box center [163, 118] width 216 height 21
click at [136, 118] on p "Exterior Door Pre-Hung" at bounding box center [104, 115] width 63 height 8
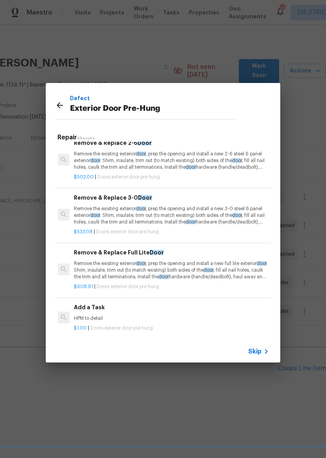
scroll to position [118, 1]
click at [305, 162] on div "Defect Exterior Door Pre-Hung Repair 6 Results Replace Sliding Glass Door Remov…" at bounding box center [163, 222] width 326 height 445
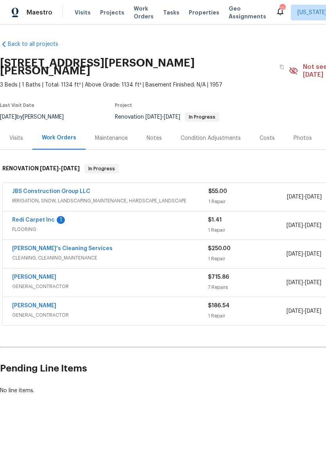
scroll to position [0, 0]
click at [31, 274] on link "[PERSON_NAME]" at bounding box center [34, 276] width 44 height 5
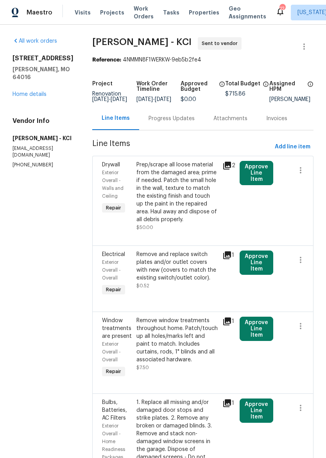
scroll to position [-2, 0]
click at [12, 16] on img at bounding box center [15, 13] width 7 height 10
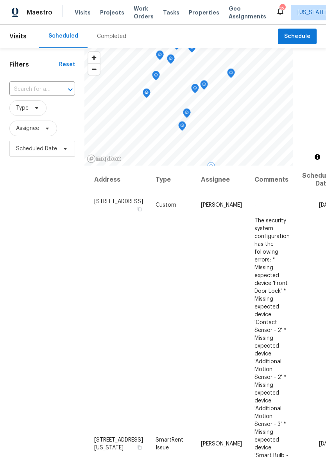
click at [102, 209] on td "[STREET_ADDRESS]" at bounding box center [122, 205] width 56 height 22
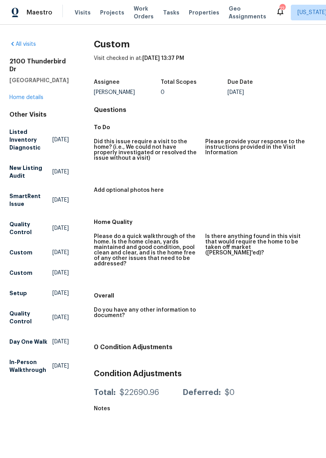
click at [16, 100] on link "Home details" at bounding box center [26, 97] width 34 height 5
